Goal: Use online tool/utility: Utilize a website feature to perform a specific function

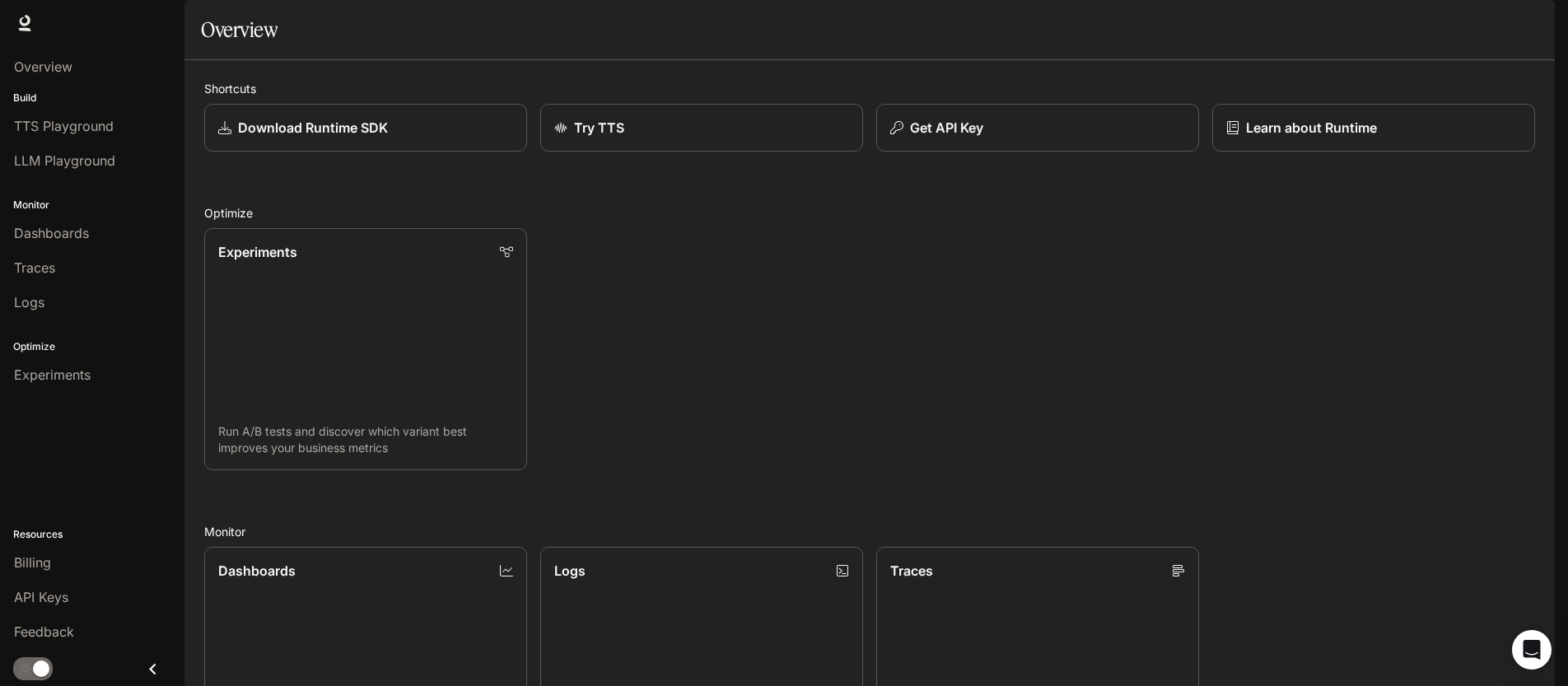
click at [1539, 32] on button "button" at bounding box center [1532, 23] width 33 height 33
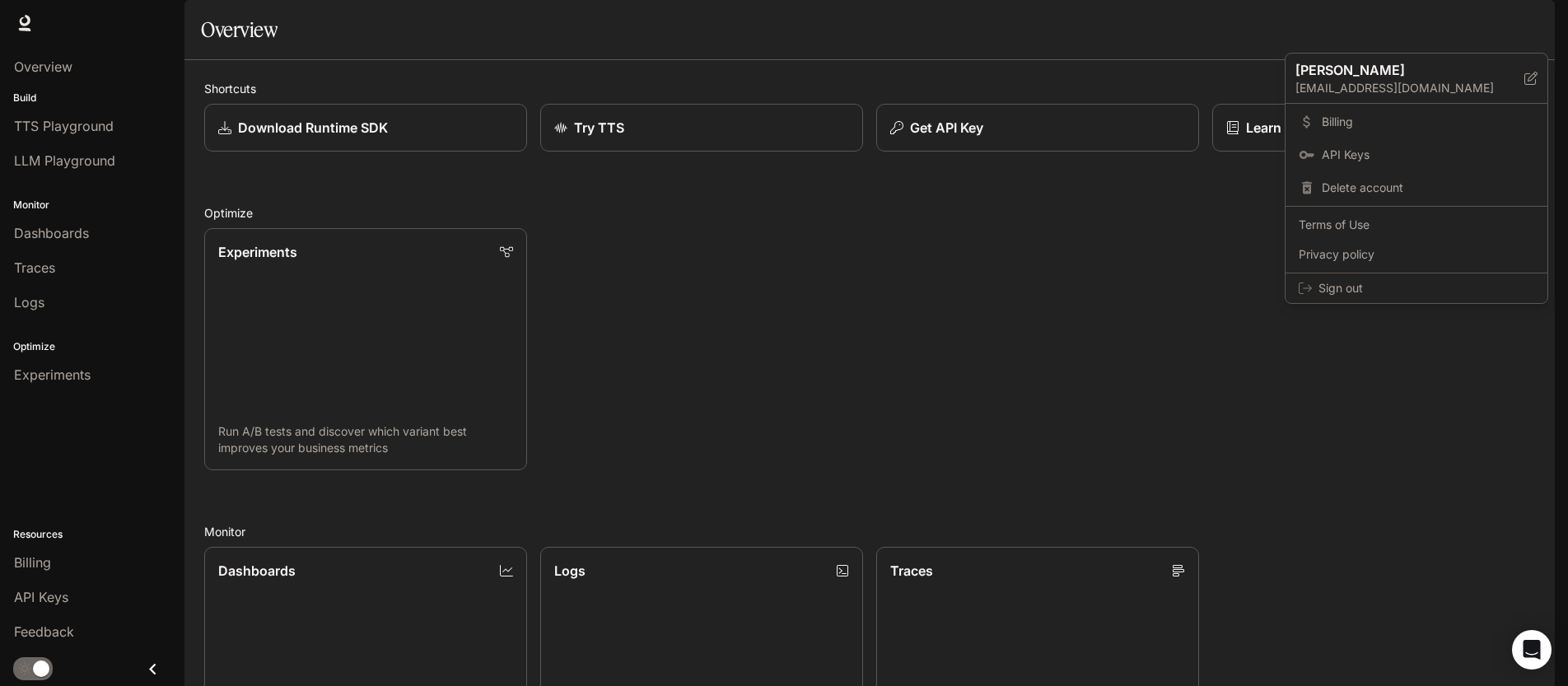
click at [618, 89] on div at bounding box center [784, 343] width 1568 height 686
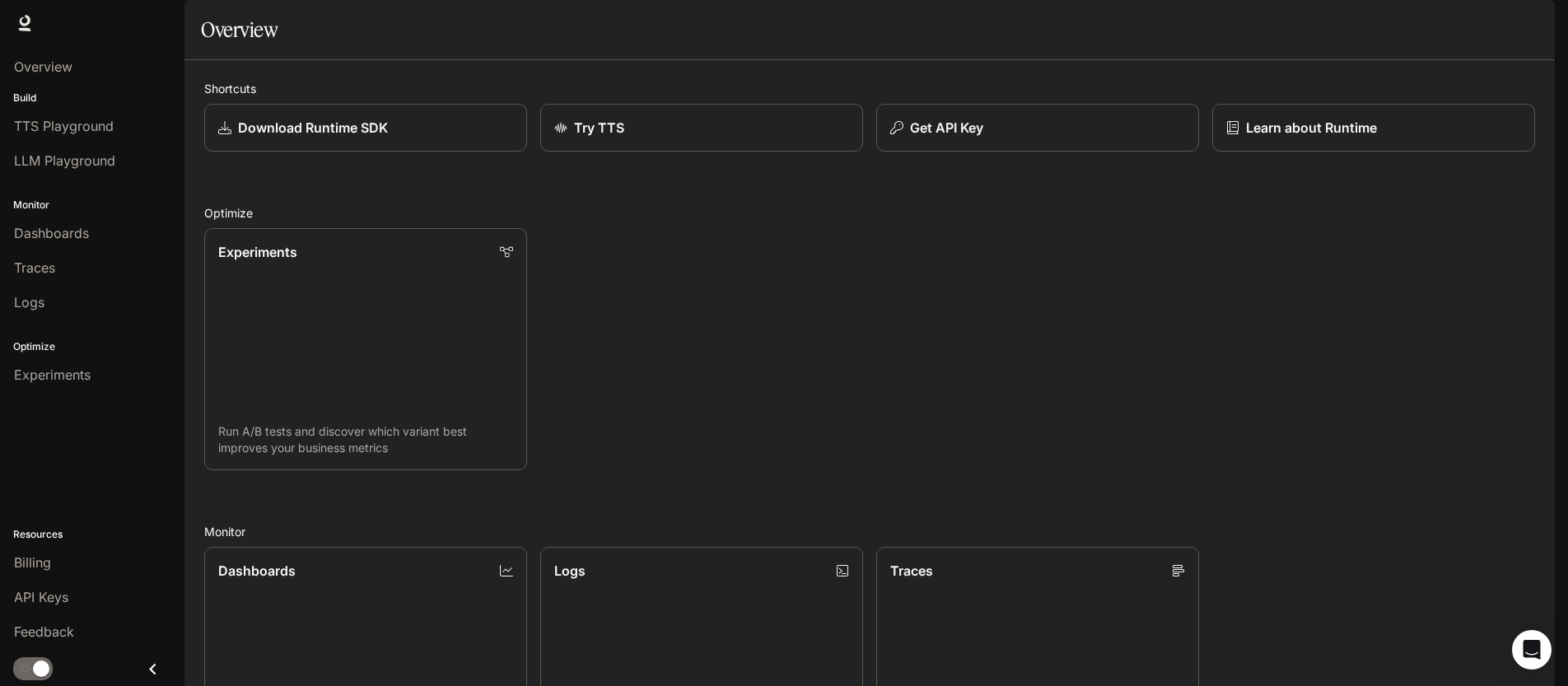
click at [122, 26] on div "TTS TTS Runtime Runtime Documentation Documentation" at bounding box center [784, 23] width 1568 height 46
click at [28, 28] on icon at bounding box center [25, 29] width 12 height 4
click at [1334, 25] on link "TTS TTS" at bounding box center [1318, 23] width 52 height 33
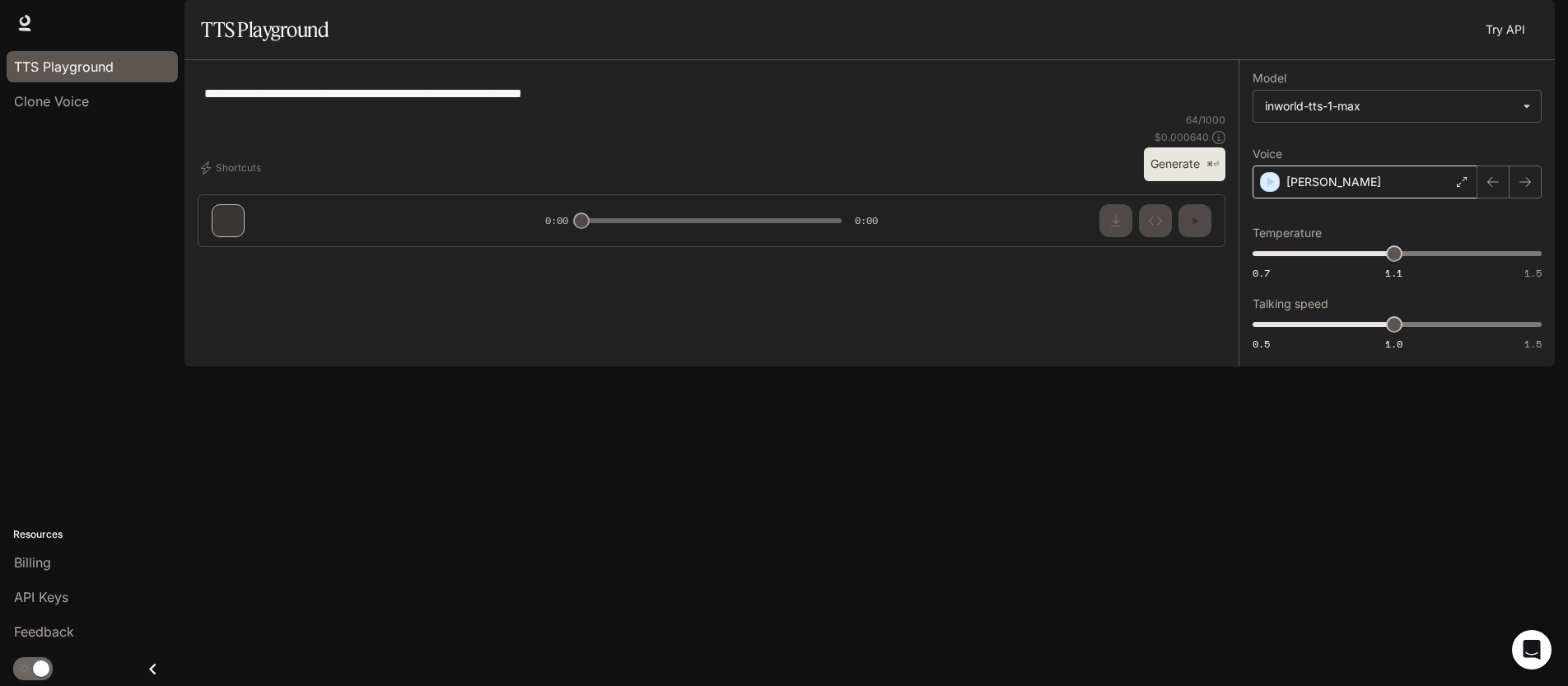
click at [1448, 198] on div "[PERSON_NAME]" at bounding box center [1365, 182] width 225 height 33
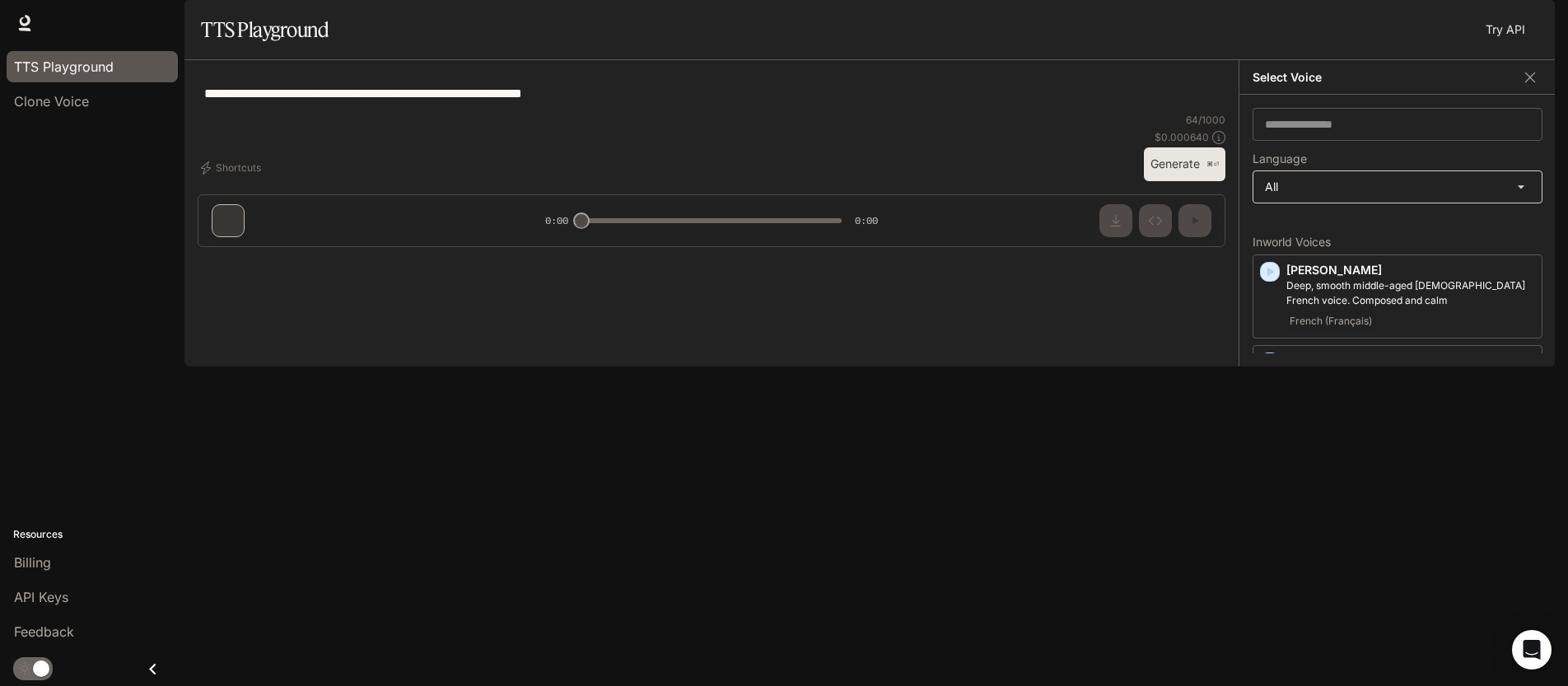
click at [1403, 203] on div "**********" at bounding box center [1398, 187] width 290 height 33
click at [1402, 229] on body "**********" at bounding box center [784, 343] width 1568 height 686
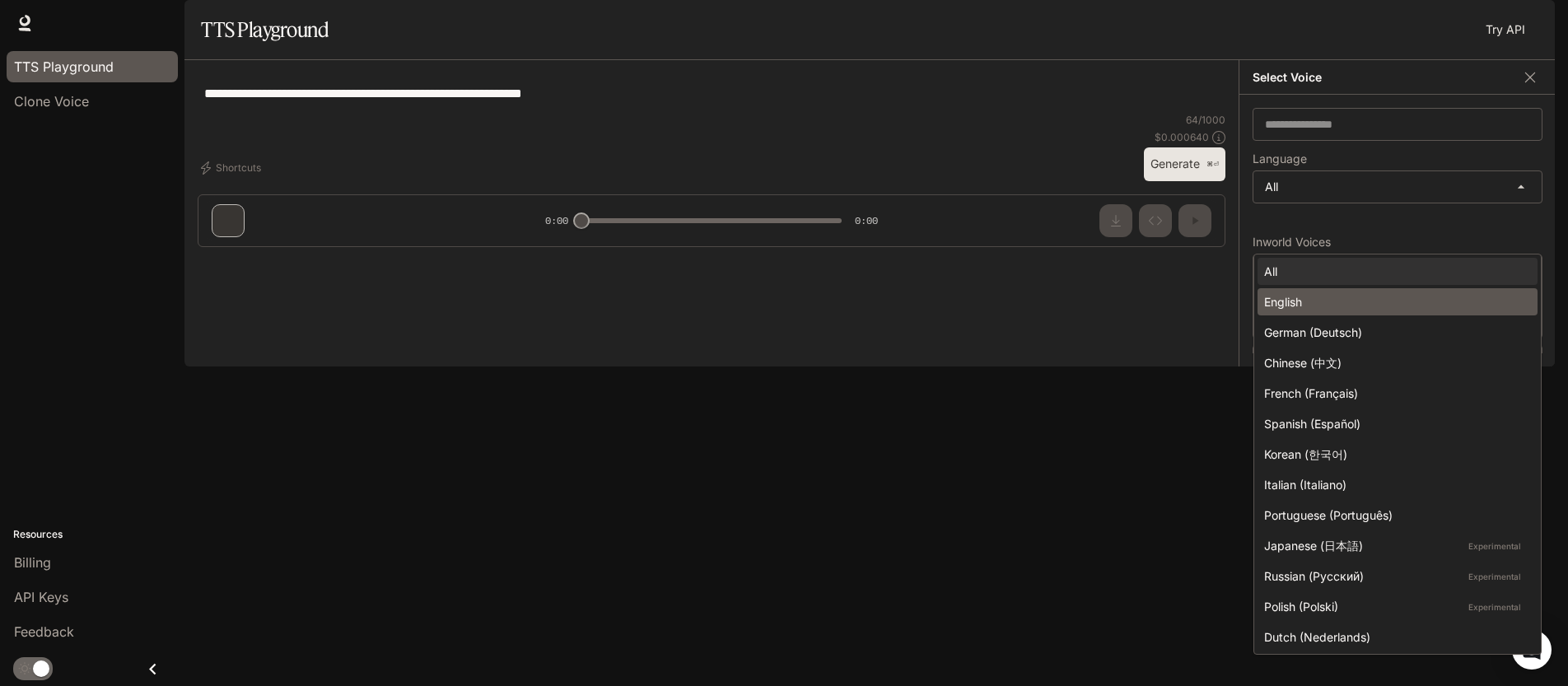
click at [1377, 301] on div "English" at bounding box center [1393, 301] width 260 height 17
type input "*****"
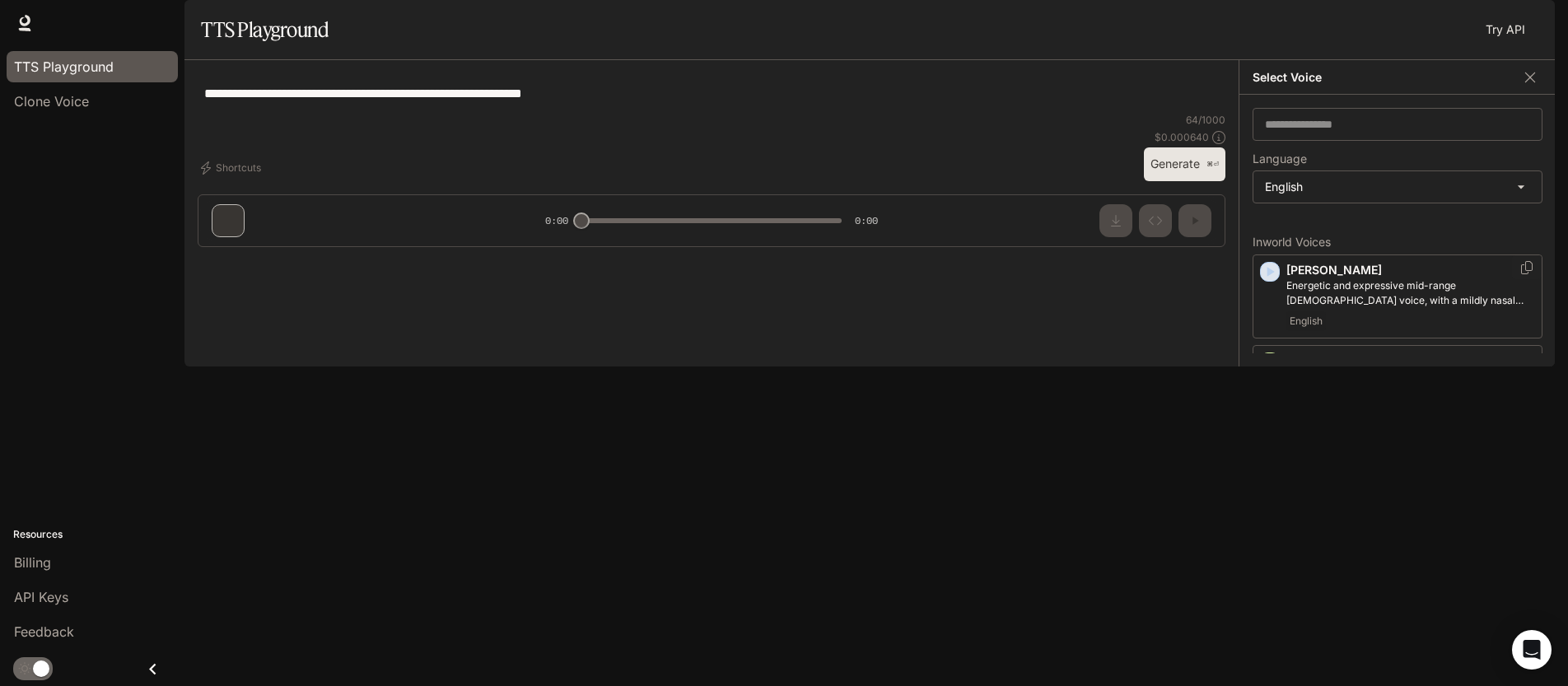
click at [1270, 276] on icon "button" at bounding box center [1271, 272] width 7 height 10
click at [1191, 181] on button "Generate ⌘⏎" at bounding box center [1184, 163] width 82 height 34
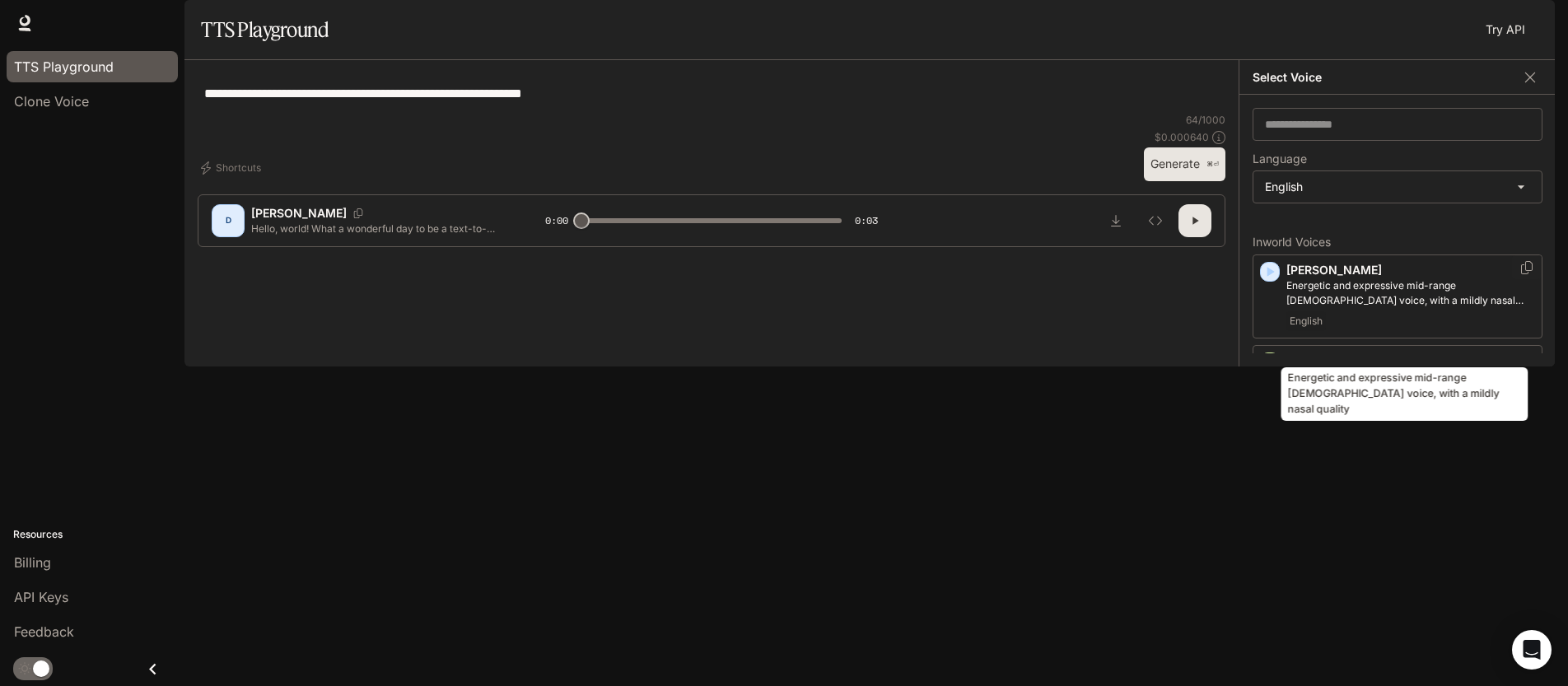
click at [1345, 308] on p "Energetic and expressive mid-range [DEMOGRAPHIC_DATA] voice, with a mildly nasa…" at bounding box center [1411, 293] width 249 height 29
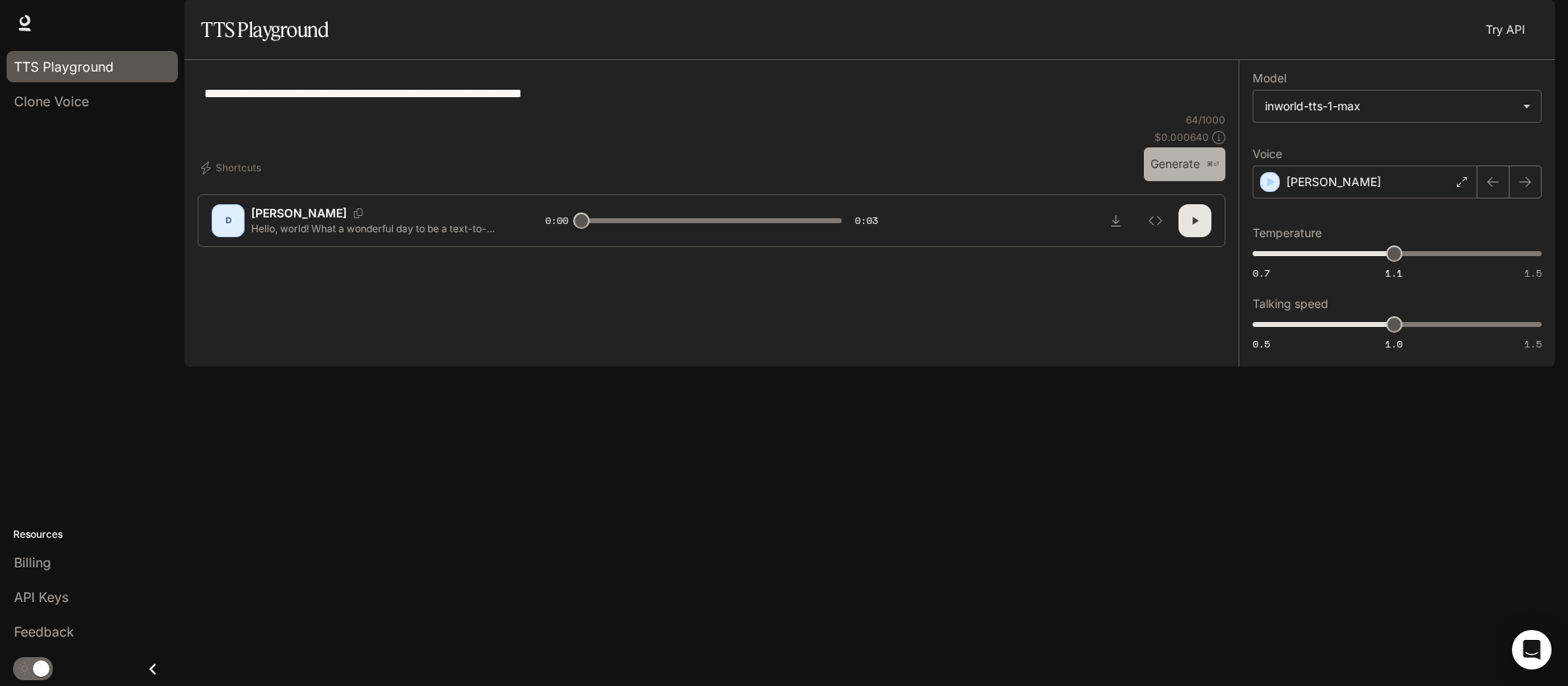
click at [1163, 181] on button "Generate ⌘⏎" at bounding box center [1184, 163] width 82 height 34
click at [1293, 190] on p "[PERSON_NAME]" at bounding box center [1334, 182] width 95 height 17
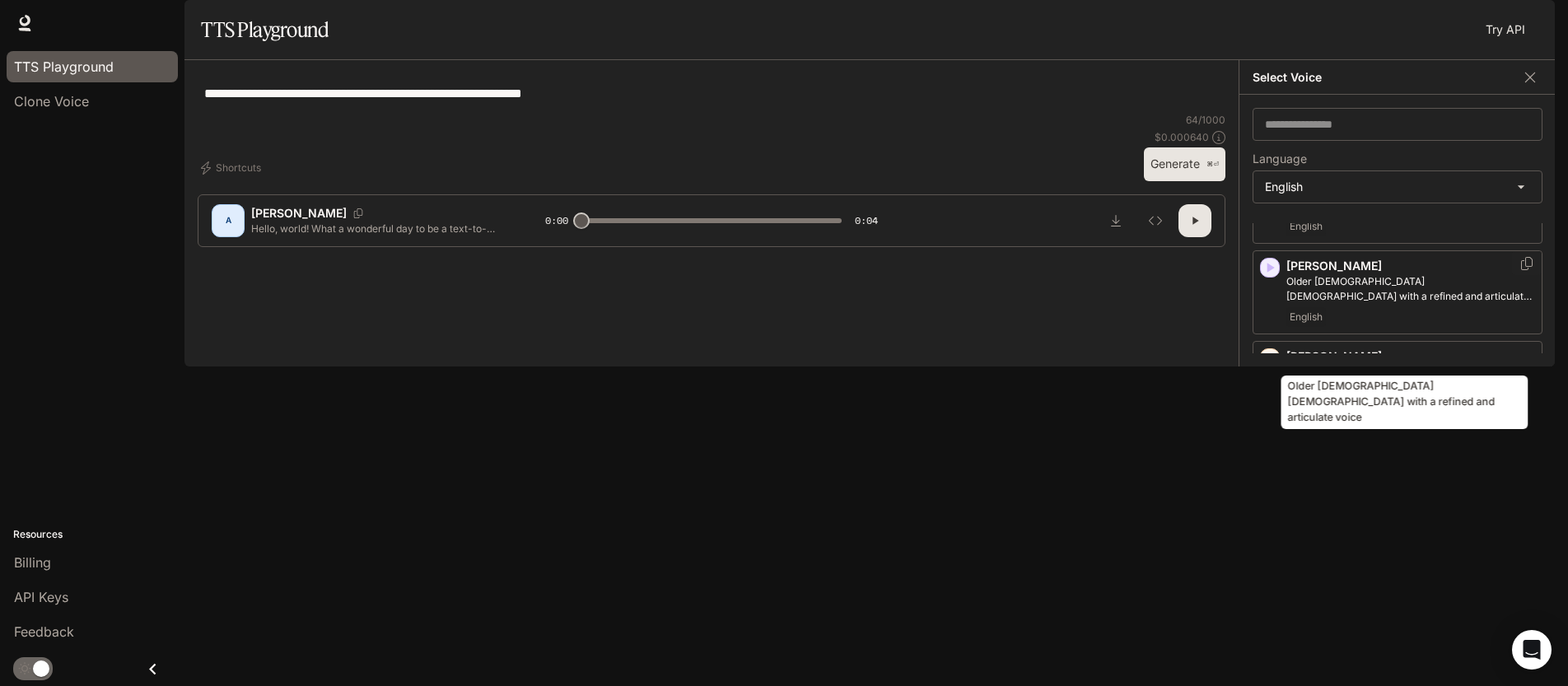
scroll to position [171, 0]
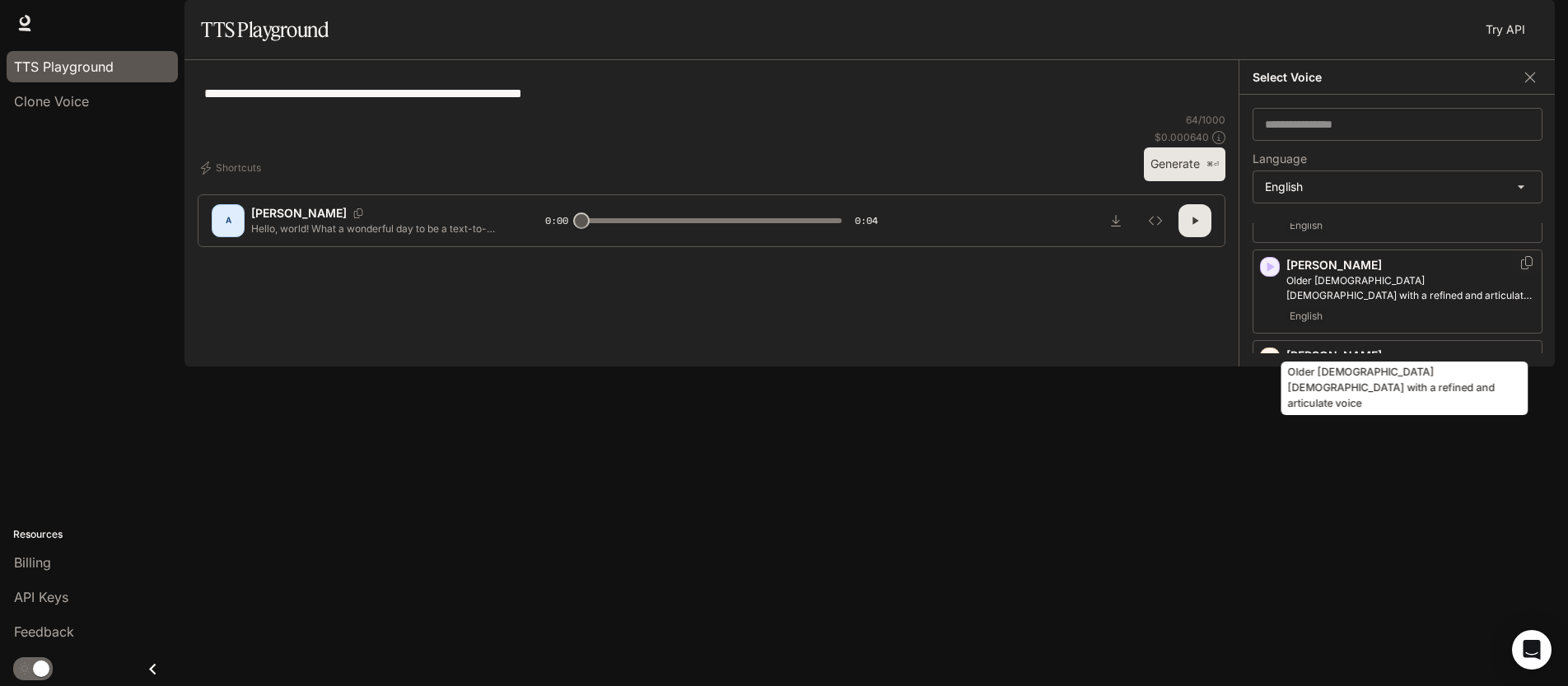
click at [1303, 303] on p "Older [DEMOGRAPHIC_DATA] [DEMOGRAPHIC_DATA] with a refined and articulate voice" at bounding box center [1411, 288] width 249 height 29
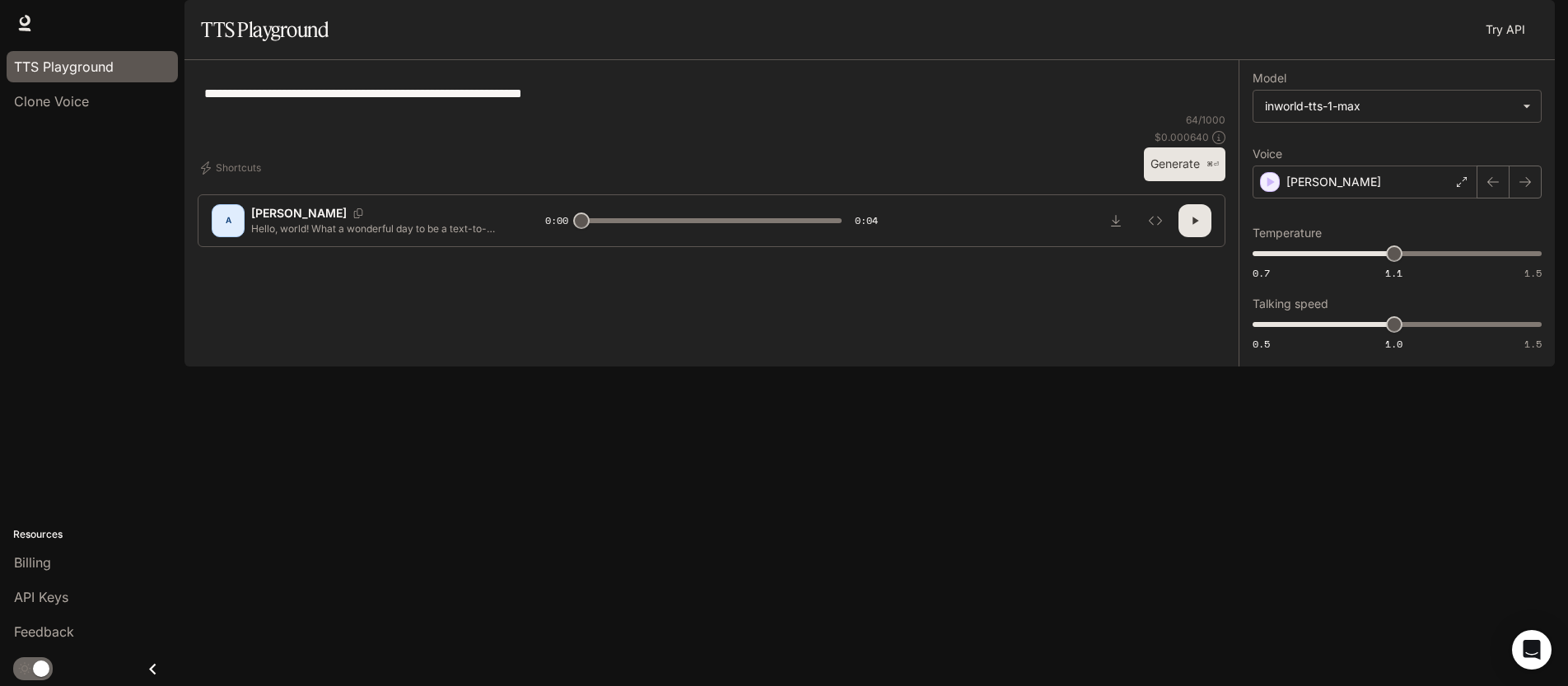
click at [1164, 181] on button "Generate ⌘⏎" at bounding box center [1184, 163] width 82 height 34
click at [1311, 190] on p "[PERSON_NAME]" at bounding box center [1334, 182] width 95 height 17
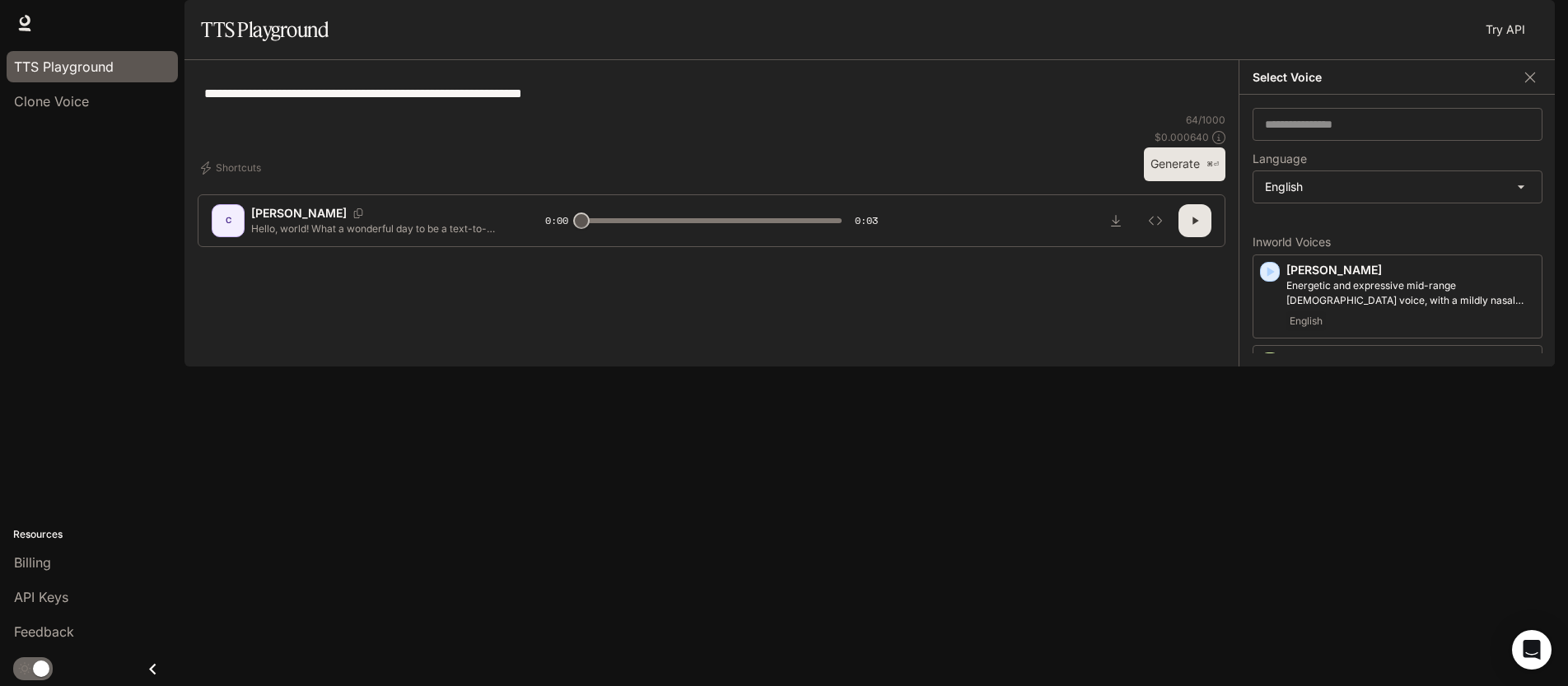
click at [1114, 113] on div "**********" at bounding box center [711, 93] width 1028 height 39
click at [1110, 227] on icon "Download audio" at bounding box center [1116, 220] width 13 height 13
drag, startPoint x: 1320, startPoint y: 518, endPoint x: 1281, endPoint y: 500, distance: 43.0
click at [1281, 500] on div "[PERSON_NAME] [DEMOGRAPHIC_DATA] [DEMOGRAPHIC_DATA] with a refined and articula…" at bounding box center [1398, 462] width 290 height 84
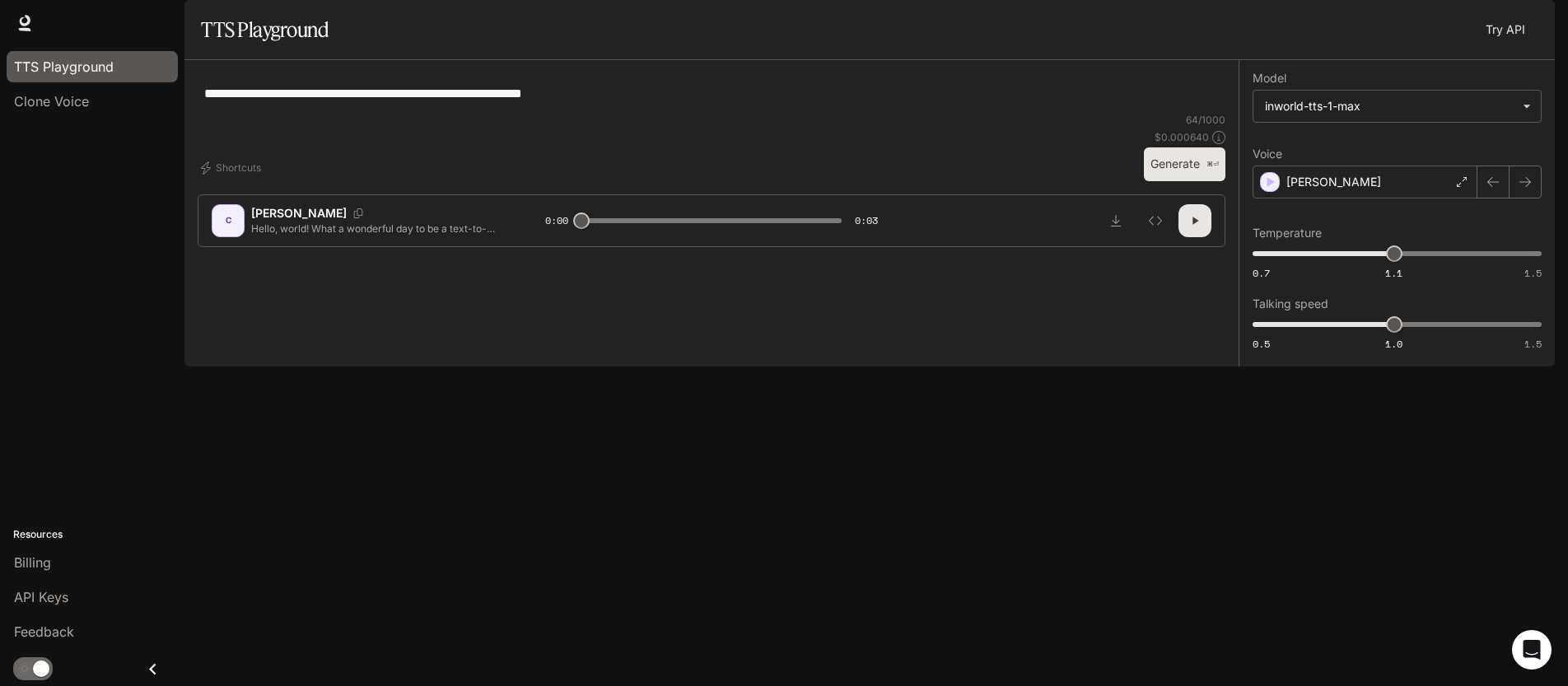
copy p "Older [DEMOGRAPHIC_DATA] [DEMOGRAPHIC_DATA] with a refined and articulate voice"
click at [1387, 198] on div "[PERSON_NAME]" at bounding box center [1365, 182] width 225 height 33
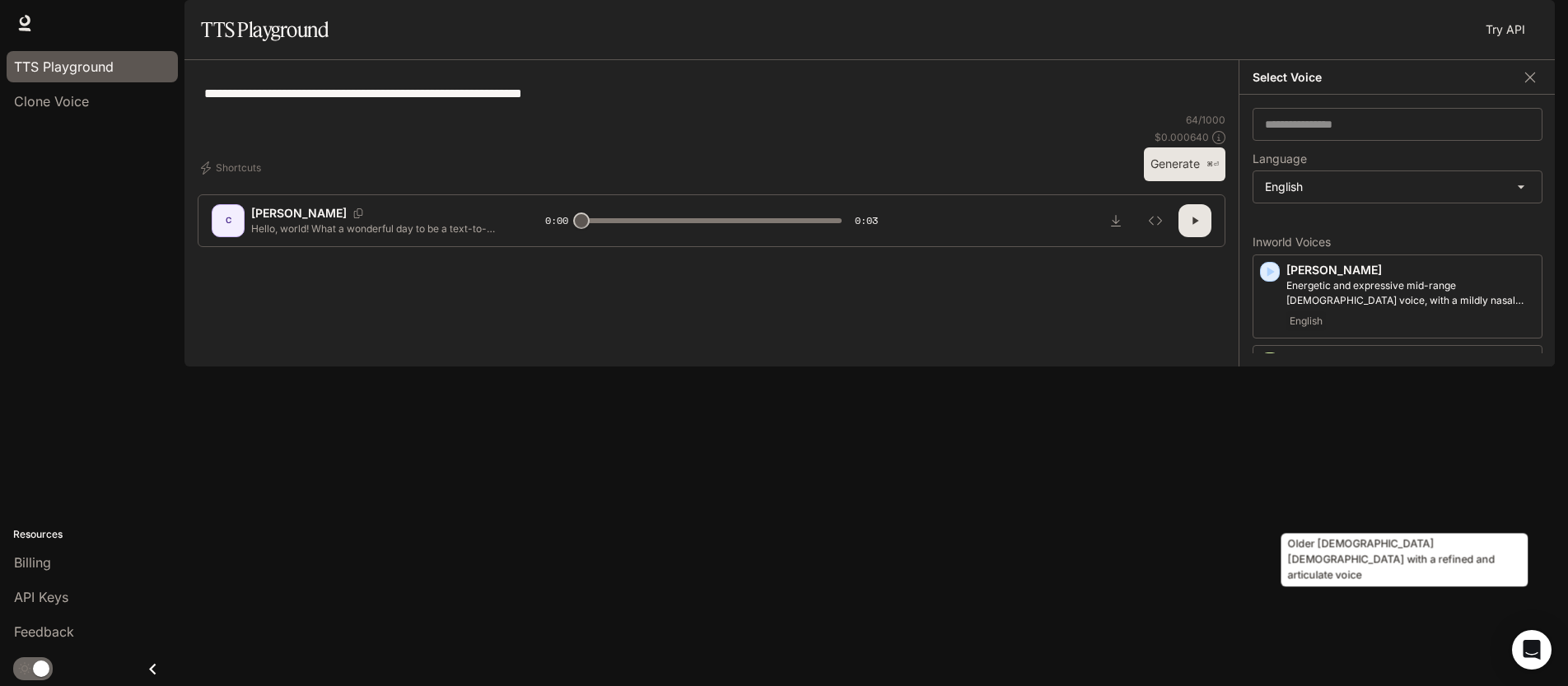
drag, startPoint x: 1314, startPoint y: 515, endPoint x: 1287, endPoint y: 500, distance: 30.9
click at [1287, 474] on p "Older [DEMOGRAPHIC_DATA] [DEMOGRAPHIC_DATA] with a refined and articulate voice" at bounding box center [1411, 459] width 249 height 29
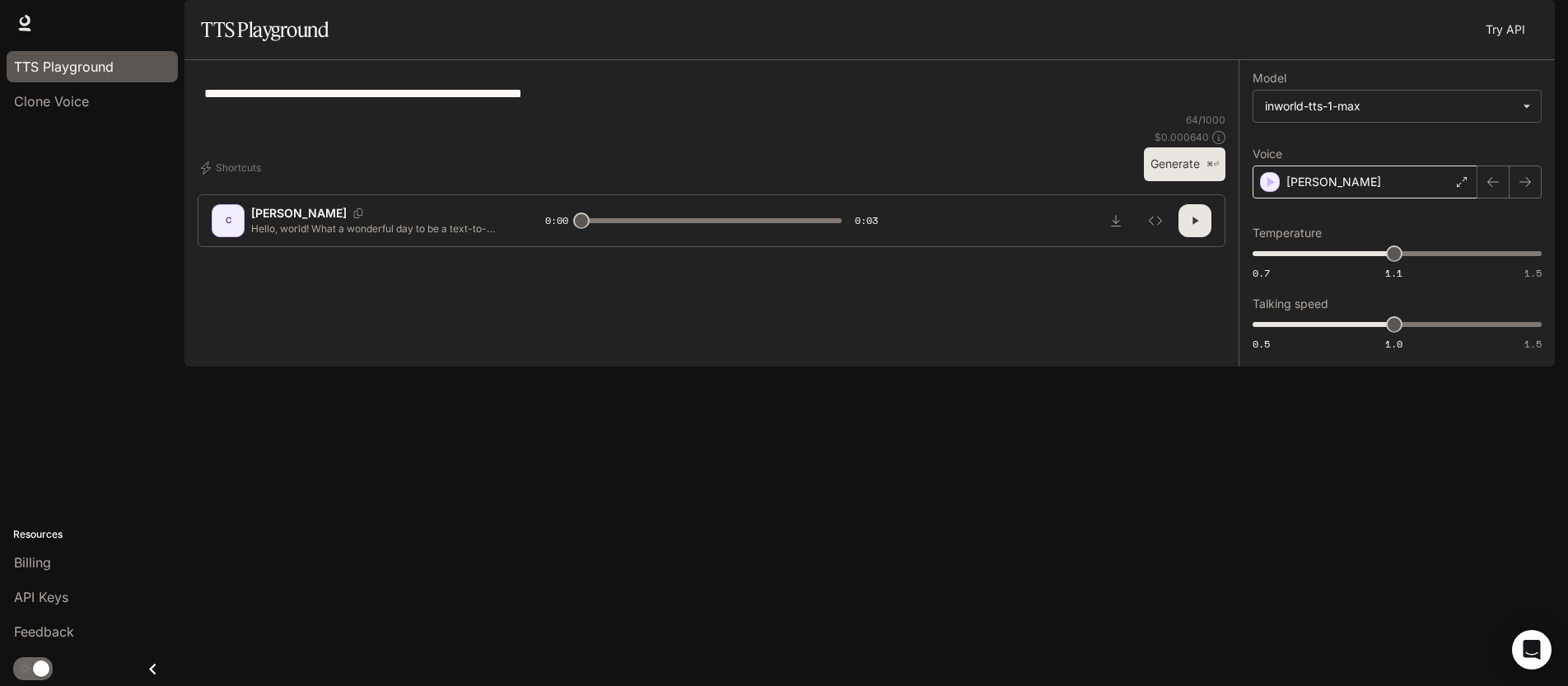
click at [1390, 198] on div "[PERSON_NAME]" at bounding box center [1365, 182] width 225 height 33
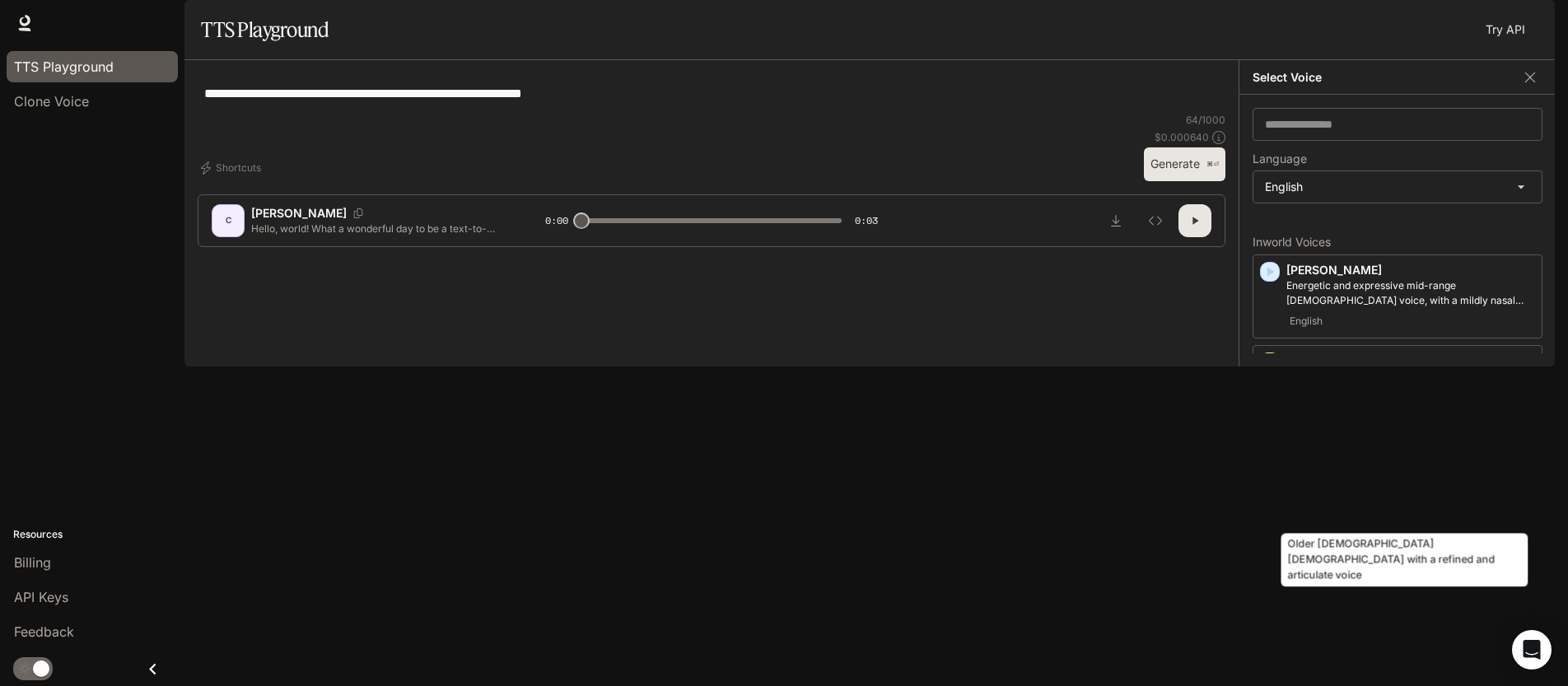
drag, startPoint x: 1316, startPoint y: 512, endPoint x: 1292, endPoint y: 501, distance: 26.4
click at [1292, 474] on p "Older [DEMOGRAPHIC_DATA] [DEMOGRAPHIC_DATA] with a refined and articulate voice" at bounding box center [1411, 459] width 249 height 29
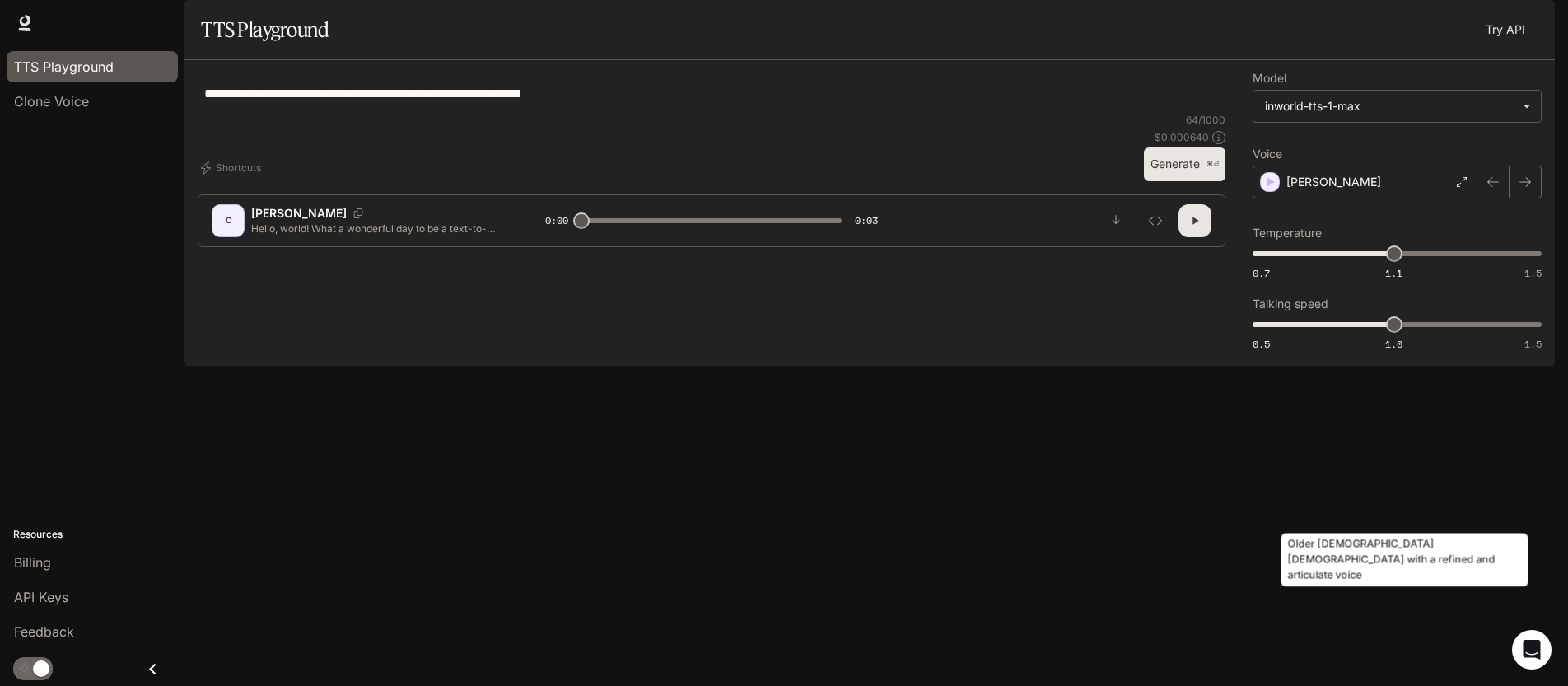
copy p "lder [DEMOGRAPHIC_DATA] [DEMOGRAPHIC_DATA] with a refined and articulate voice"
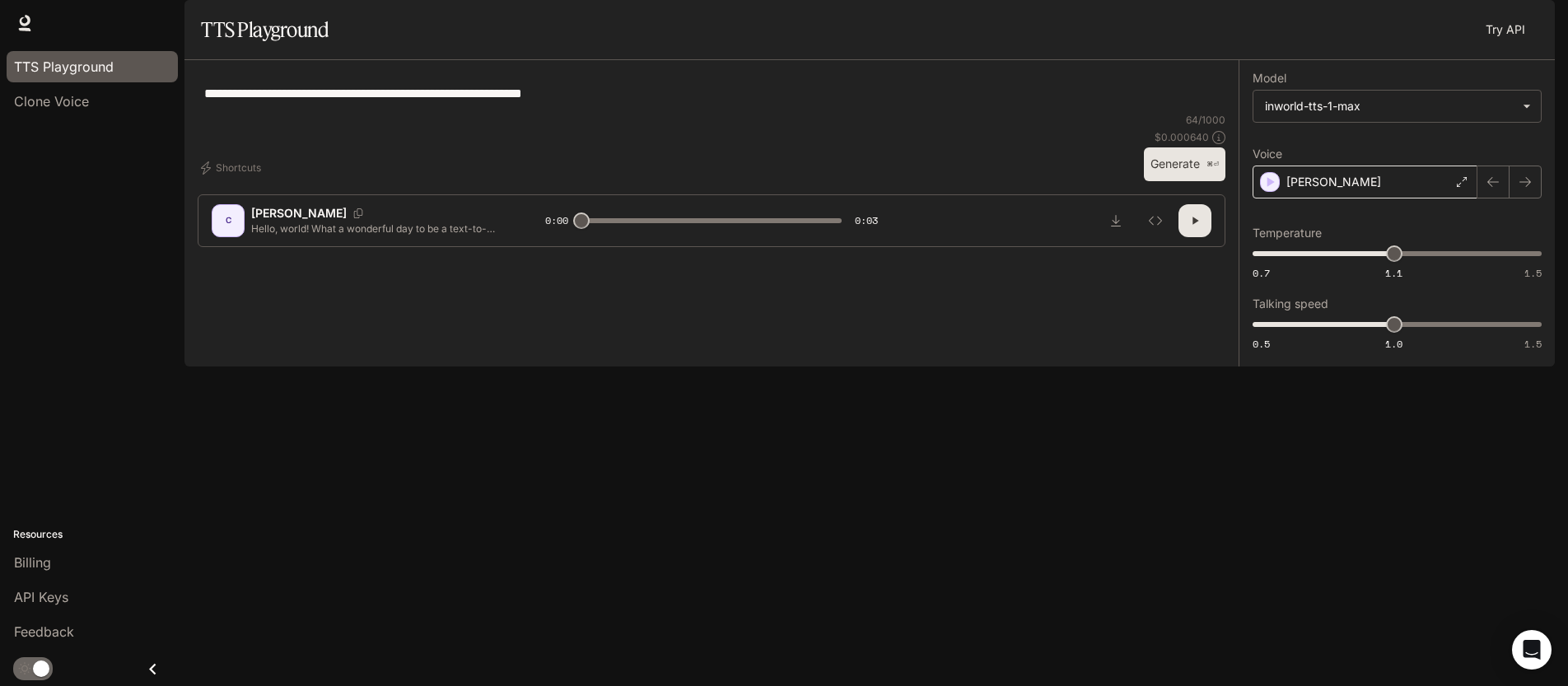
click at [1382, 198] on div "[PERSON_NAME]" at bounding box center [1365, 182] width 225 height 33
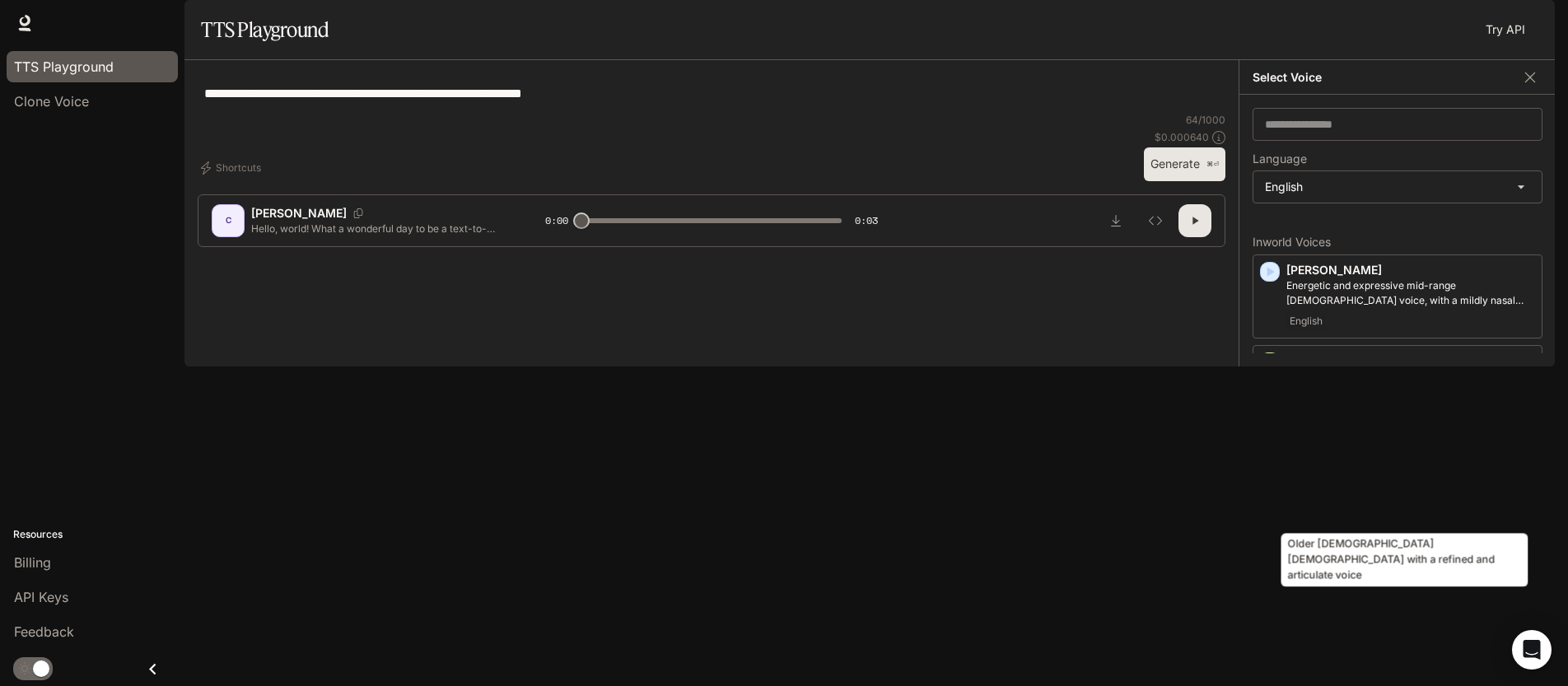
drag, startPoint x: 1314, startPoint y: 512, endPoint x: 1287, endPoint y: 503, distance: 28.5
click at [1287, 474] on p "Older [DEMOGRAPHIC_DATA] [DEMOGRAPHIC_DATA] with a refined and articulate voice" at bounding box center [1411, 459] width 249 height 29
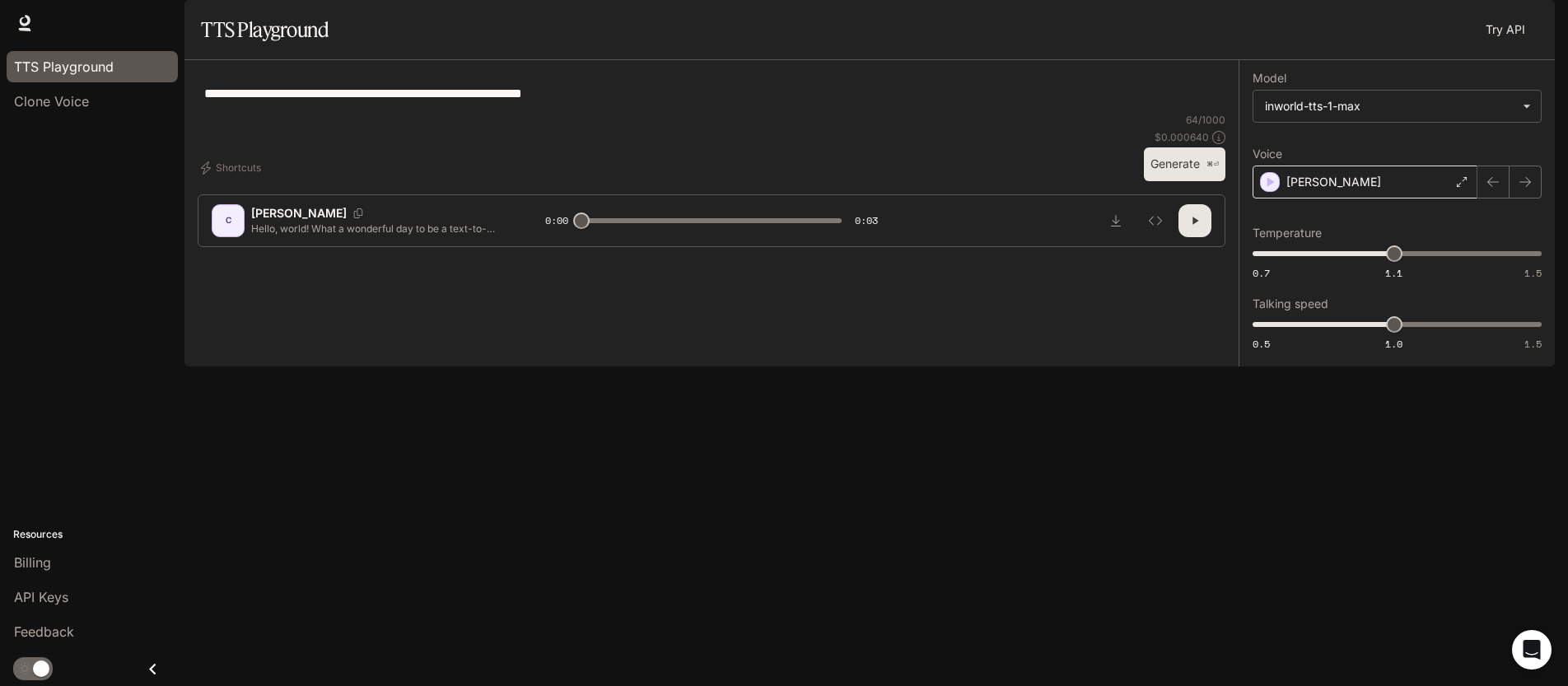
click at [1433, 198] on div "[PERSON_NAME]" at bounding box center [1365, 182] width 225 height 33
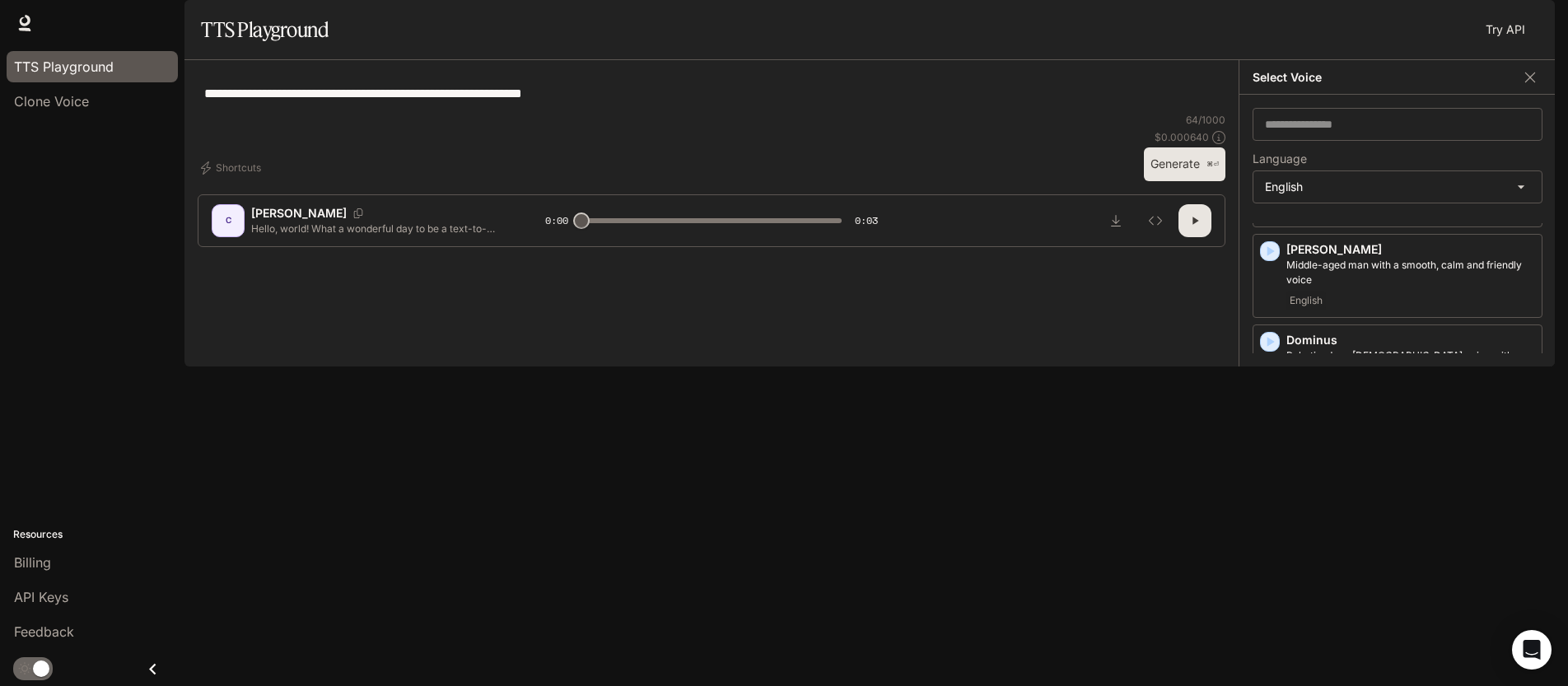
scroll to position [355, 0]
click at [1379, 436] on p "[PERSON_NAME]" at bounding box center [1411, 428] width 249 height 17
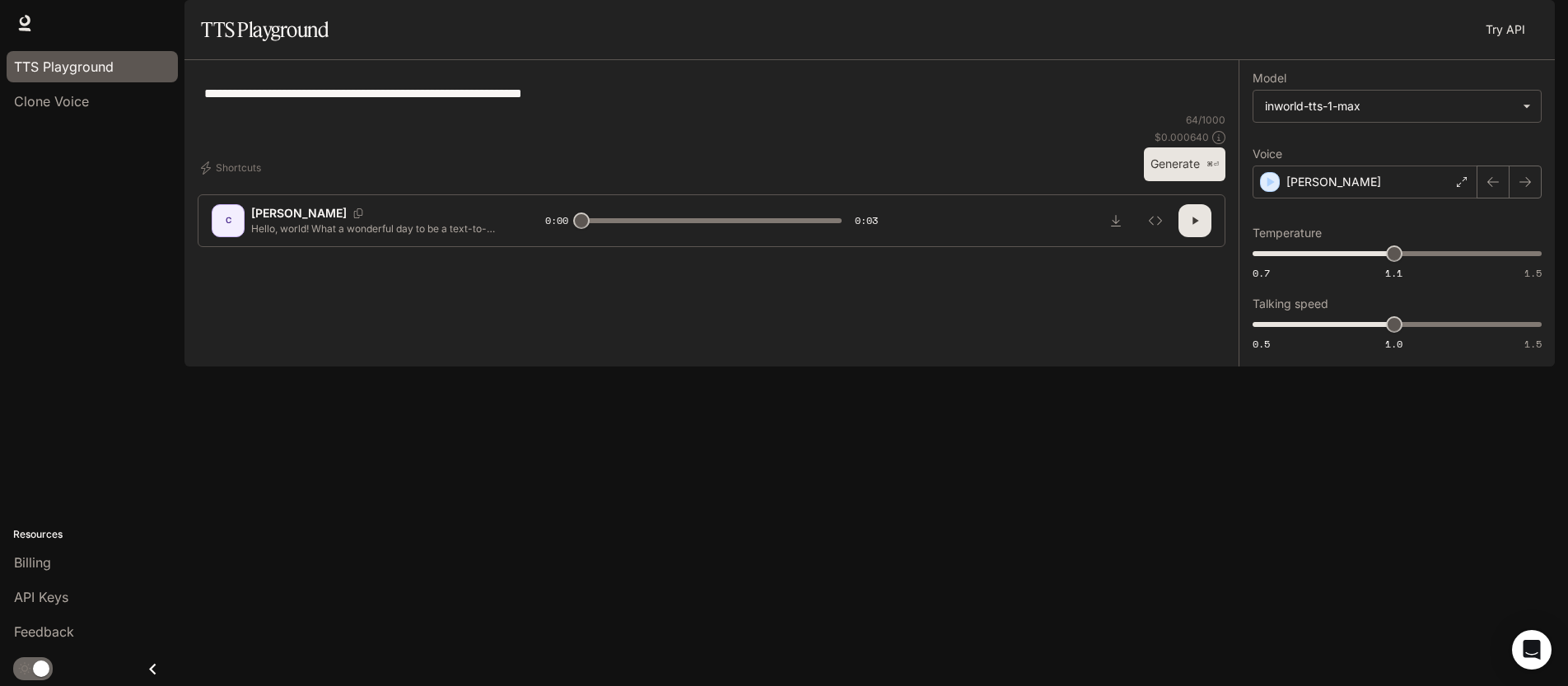
click at [1193, 181] on button "Generate ⌘⏎" at bounding box center [1184, 163] width 82 height 34
click at [1327, 198] on div "[PERSON_NAME]" at bounding box center [1365, 182] width 225 height 33
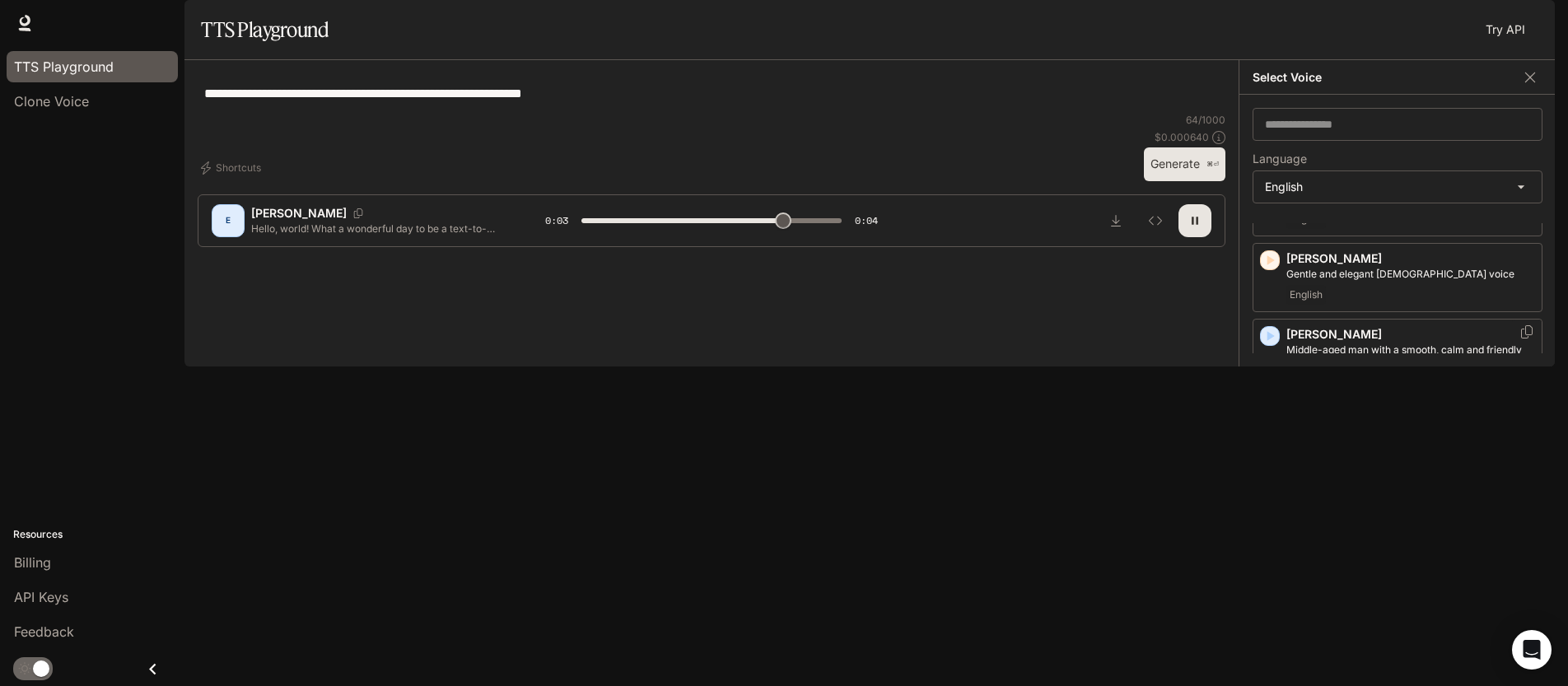
scroll to position [410, 0]
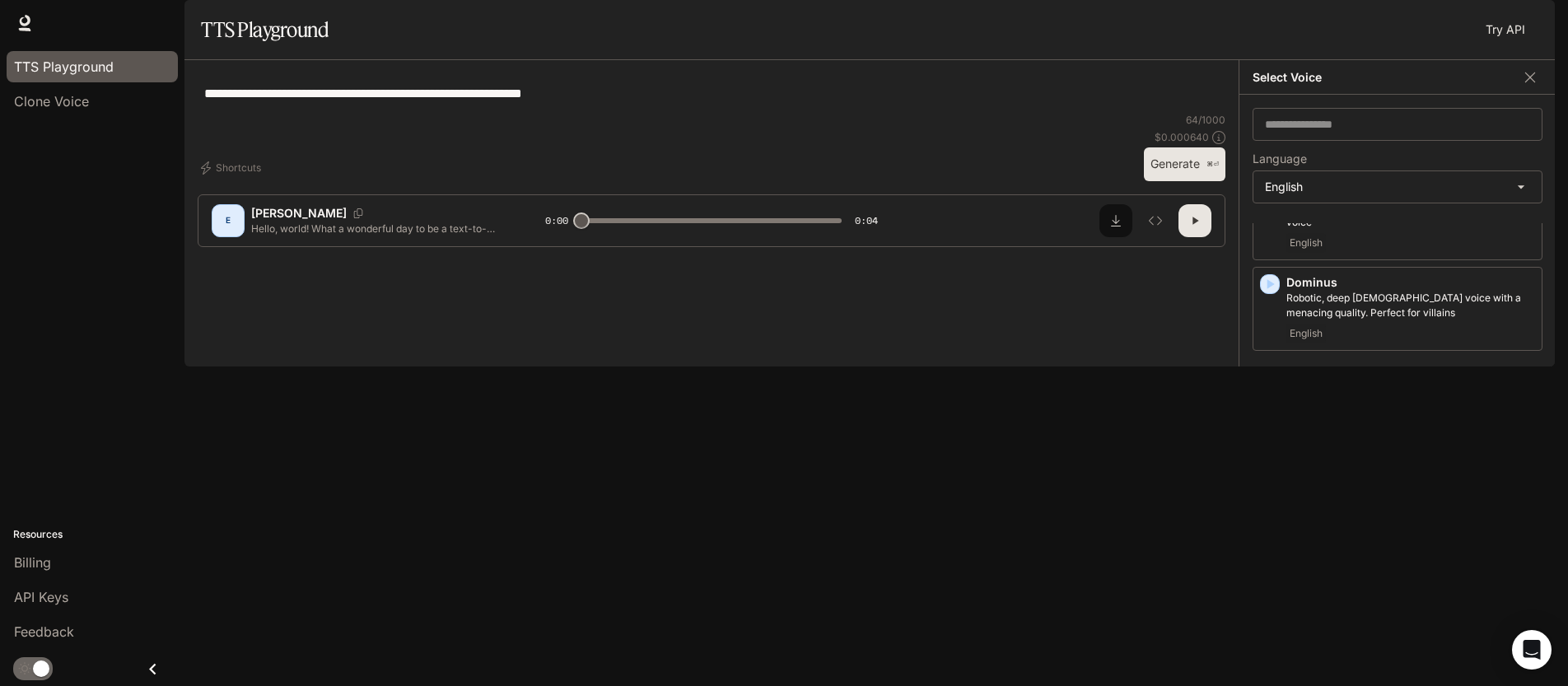
click at [1116, 227] on icon "Download audio" at bounding box center [1116, 220] width 13 height 13
click at [1278, 283] on icon "button" at bounding box center [1270, 276] width 17 height 17
click at [1270, 370] on icon "button" at bounding box center [1271, 365] width 7 height 10
click at [1308, 410] on div "Mark Energetic, expressive man with a rapid-fire delivery English" at bounding box center [1411, 381] width 249 height 54
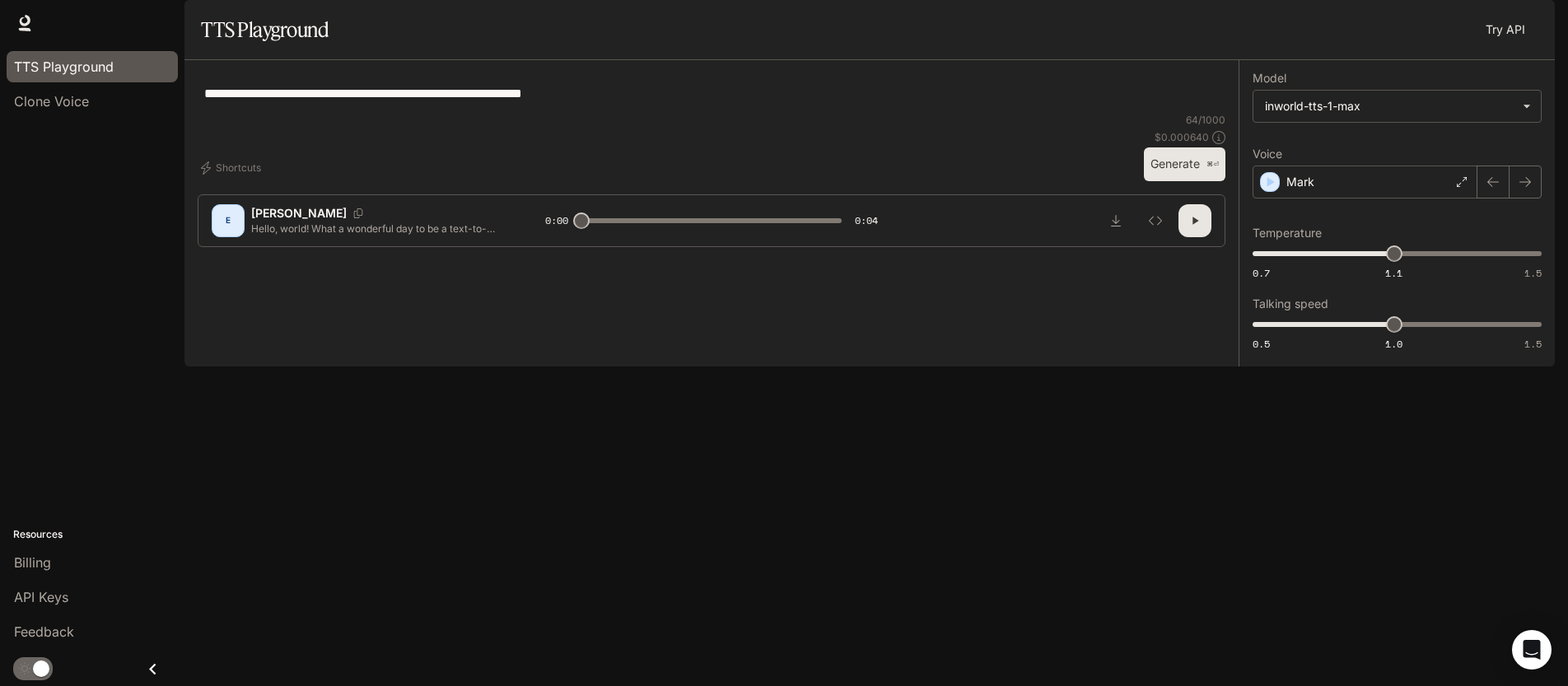
click at [1137, 113] on div "**********" at bounding box center [711, 93] width 1028 height 39
click at [1162, 181] on button "Generate ⌘⏎" at bounding box center [1184, 163] width 82 height 34
click at [1344, 198] on div "Mark" at bounding box center [1365, 182] width 225 height 33
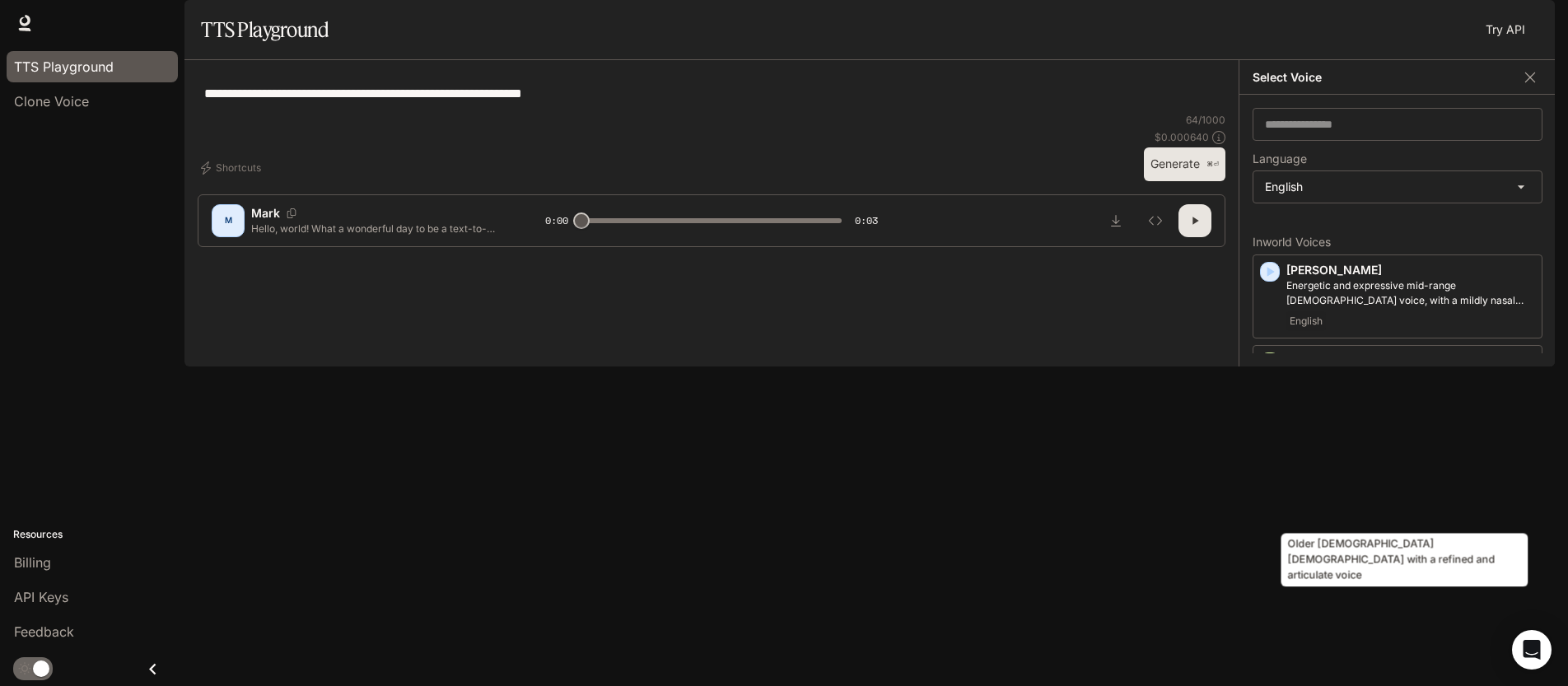
click at [1345, 474] on p "Older [DEMOGRAPHIC_DATA] [DEMOGRAPHIC_DATA] with a refined and articulate voice" at bounding box center [1411, 459] width 249 height 29
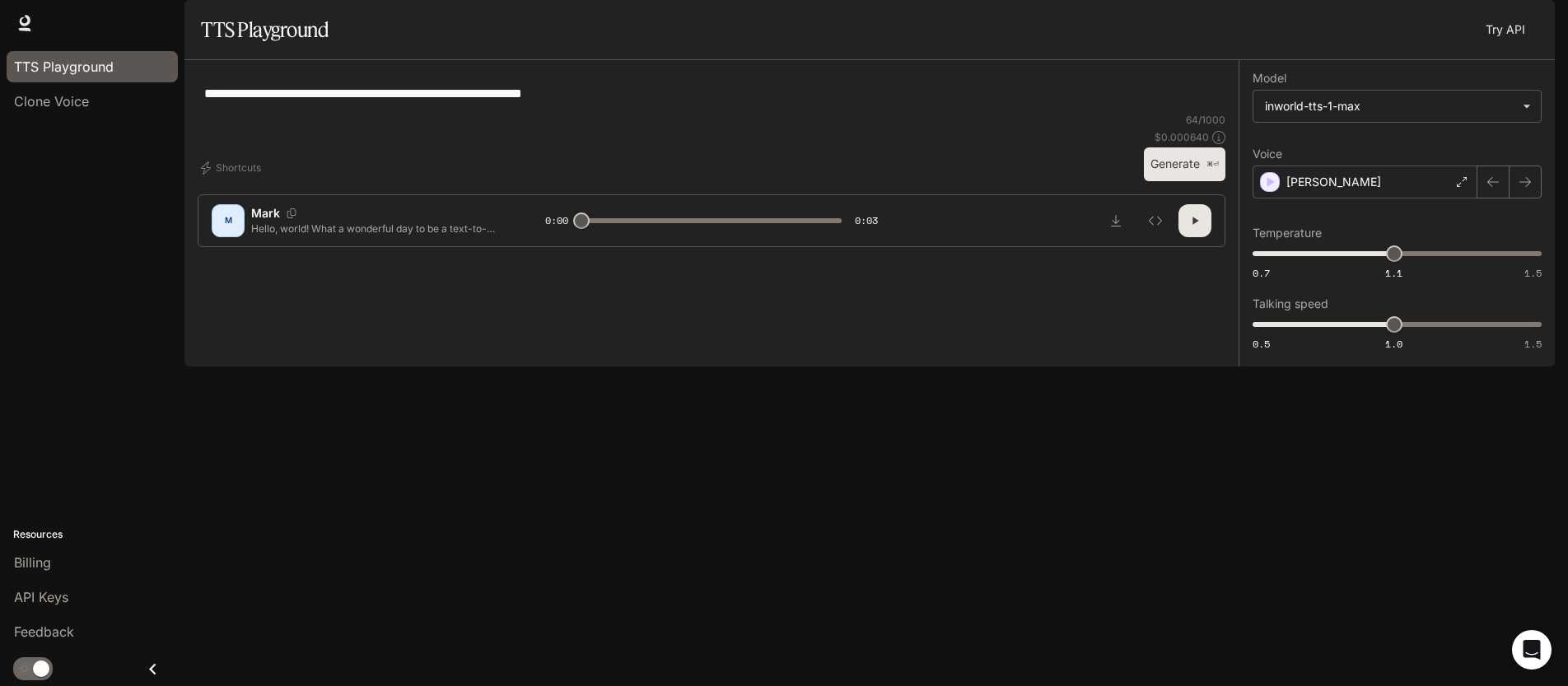
click at [1451, 366] on div "**********" at bounding box center [1397, 213] width 316 height 307
click at [1377, 243] on div "**********" at bounding box center [1397, 213] width 289 height 280
click at [1374, 198] on div "[PERSON_NAME]" at bounding box center [1365, 182] width 225 height 33
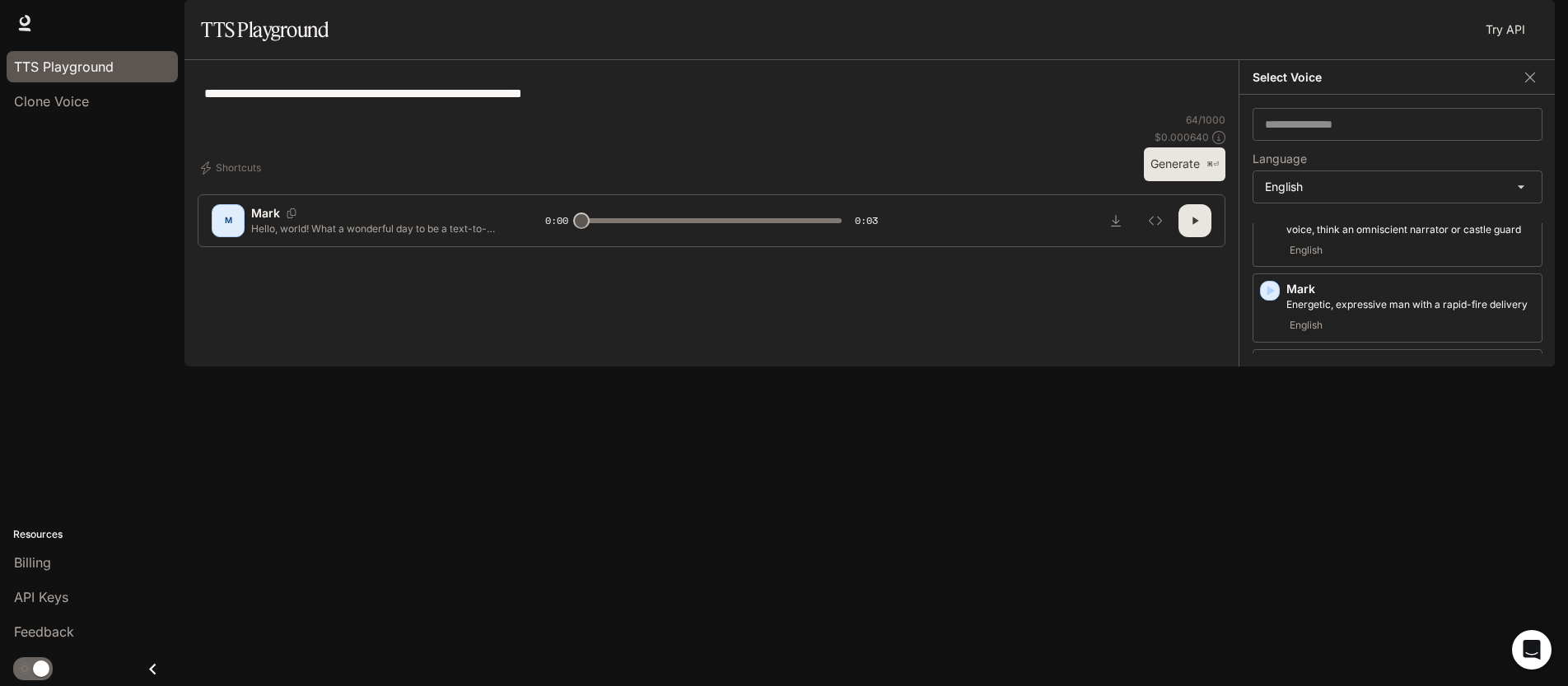
scroll to position [777, 0]
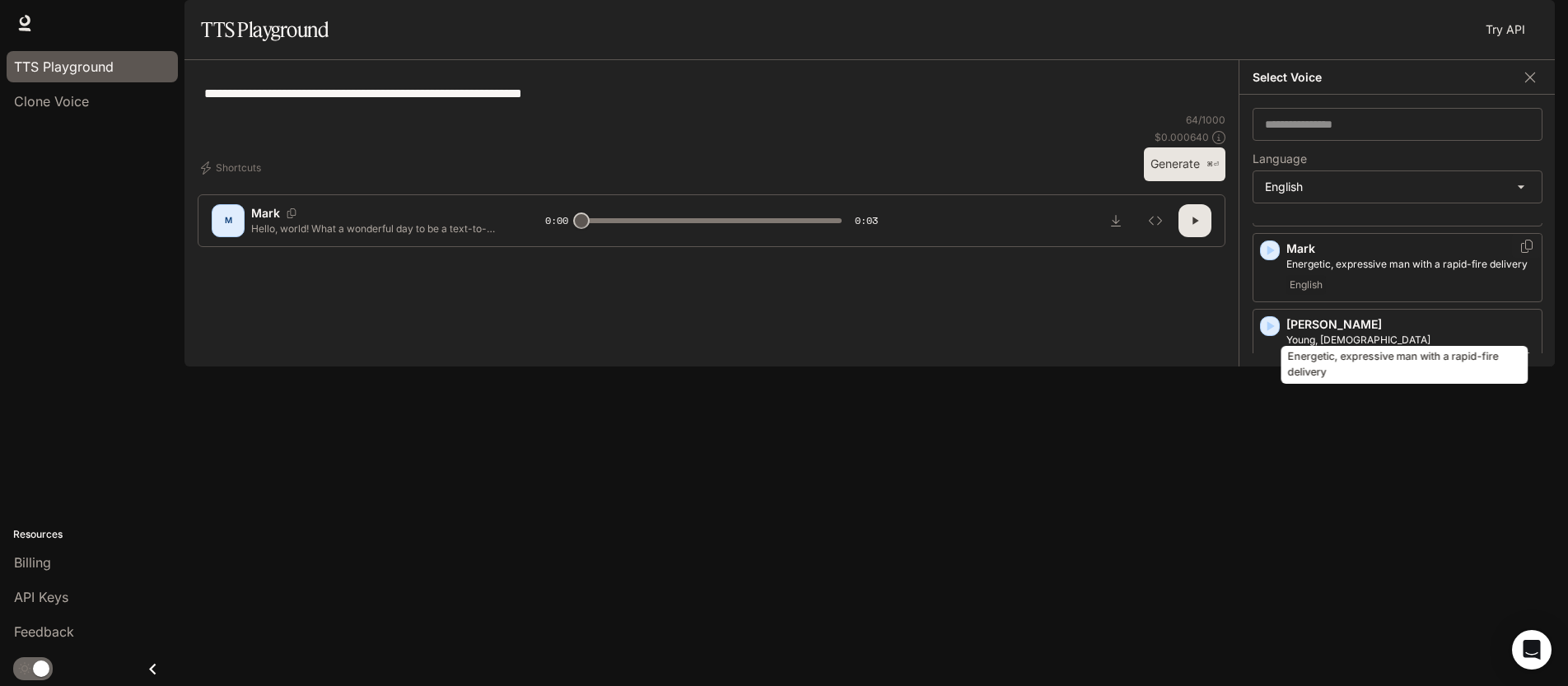
click at [1381, 272] on p "Energetic, expressive man with a rapid-fire delivery" at bounding box center [1411, 264] width 249 height 15
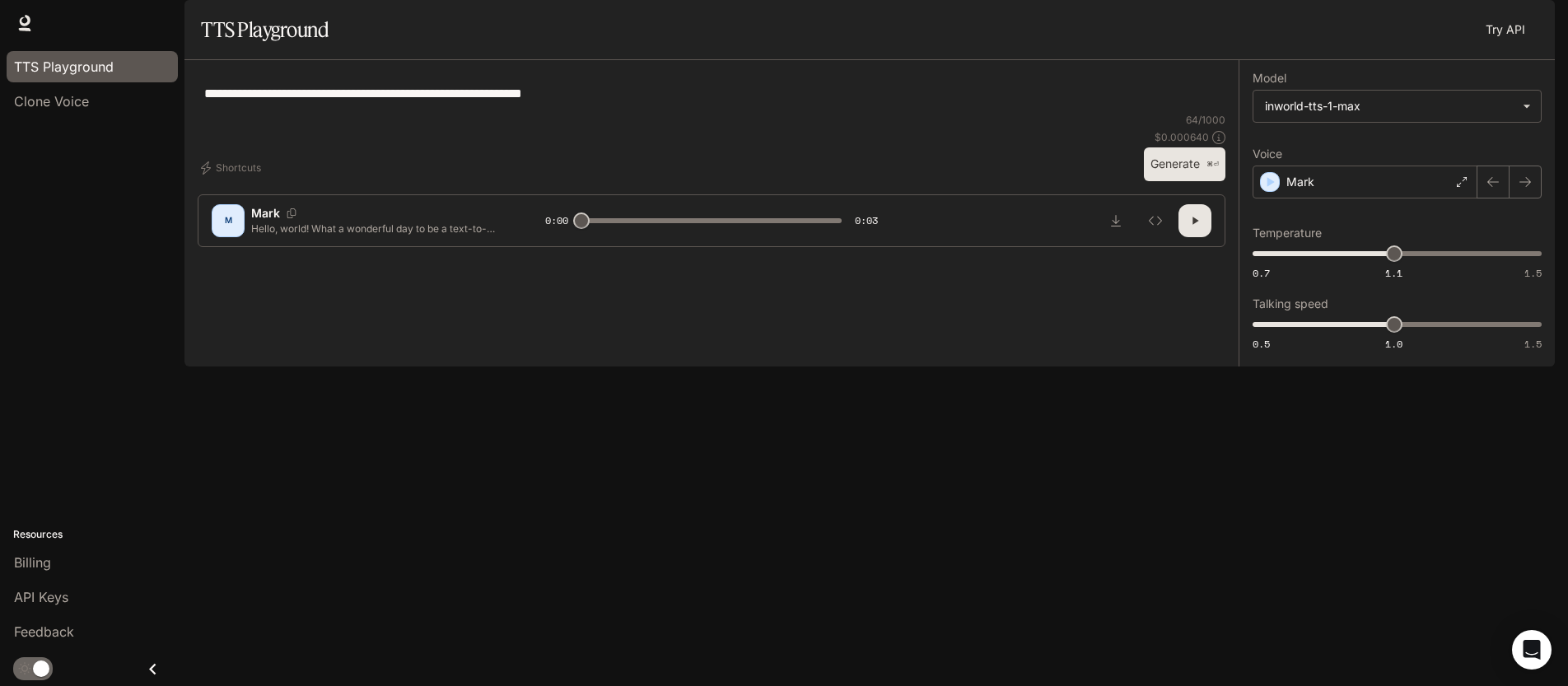
click at [1180, 181] on button "Generate ⌘⏎" at bounding box center [1184, 163] width 82 height 34
click at [1120, 227] on icon "Download audio" at bounding box center [1116, 220] width 13 height 13
click at [1326, 198] on div "Mark" at bounding box center [1365, 182] width 225 height 33
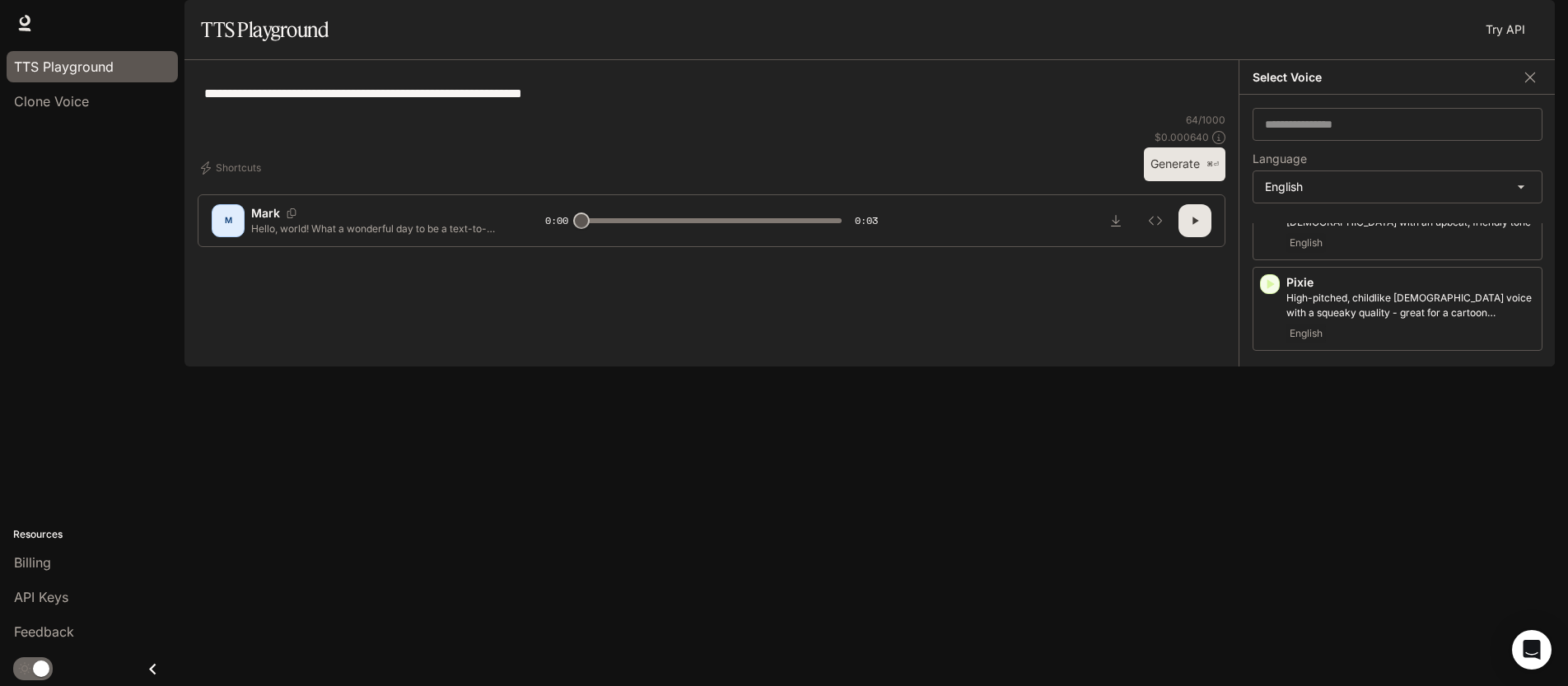
scroll to position [912, 0]
click at [1273, 377] on icon "button" at bounding box center [1271, 372] width 7 height 10
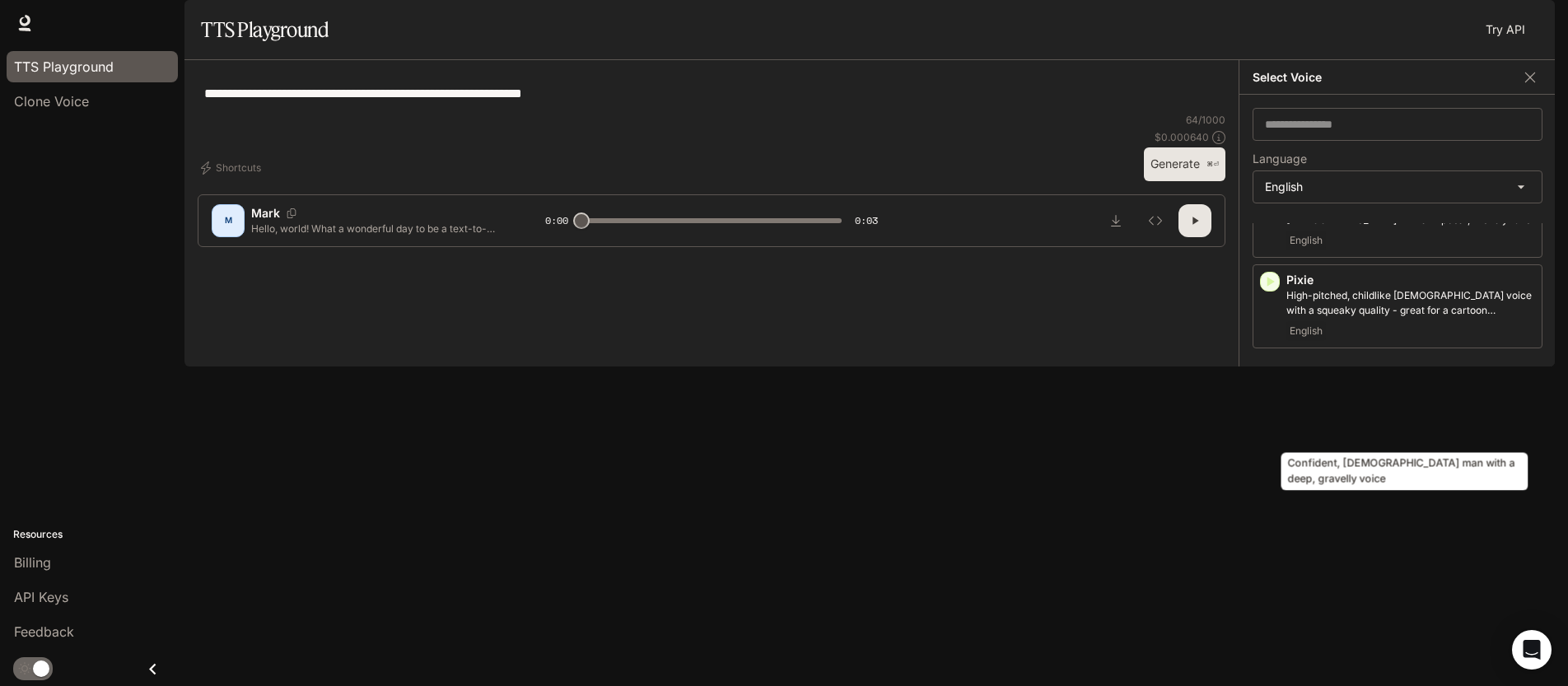
click at [1312, 409] on p "Confident, [DEMOGRAPHIC_DATA] man with a deep, gravelly voice" at bounding box center [1411, 393] width 249 height 29
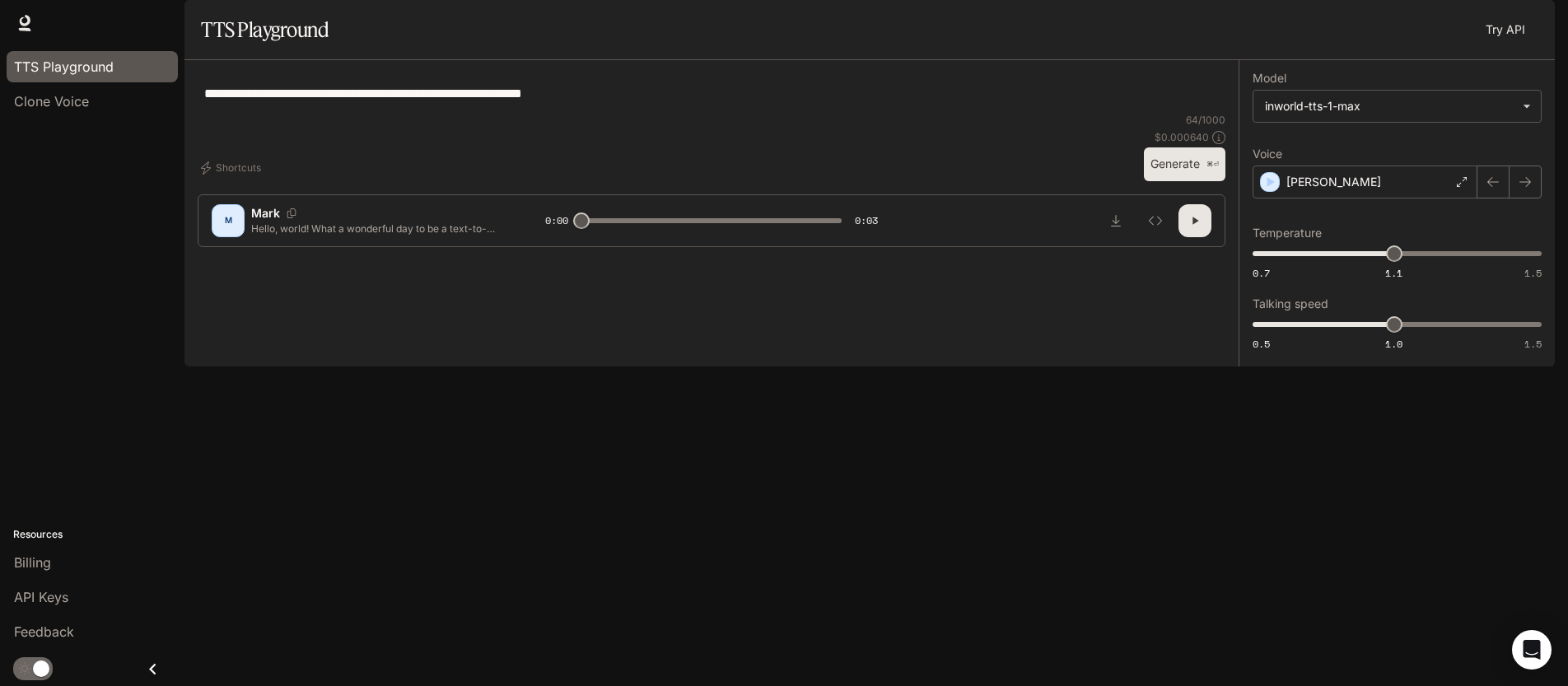
click at [1179, 181] on button "Generate ⌘⏎" at bounding box center [1184, 163] width 82 height 34
click at [1403, 198] on div "[PERSON_NAME]" at bounding box center [1365, 182] width 225 height 33
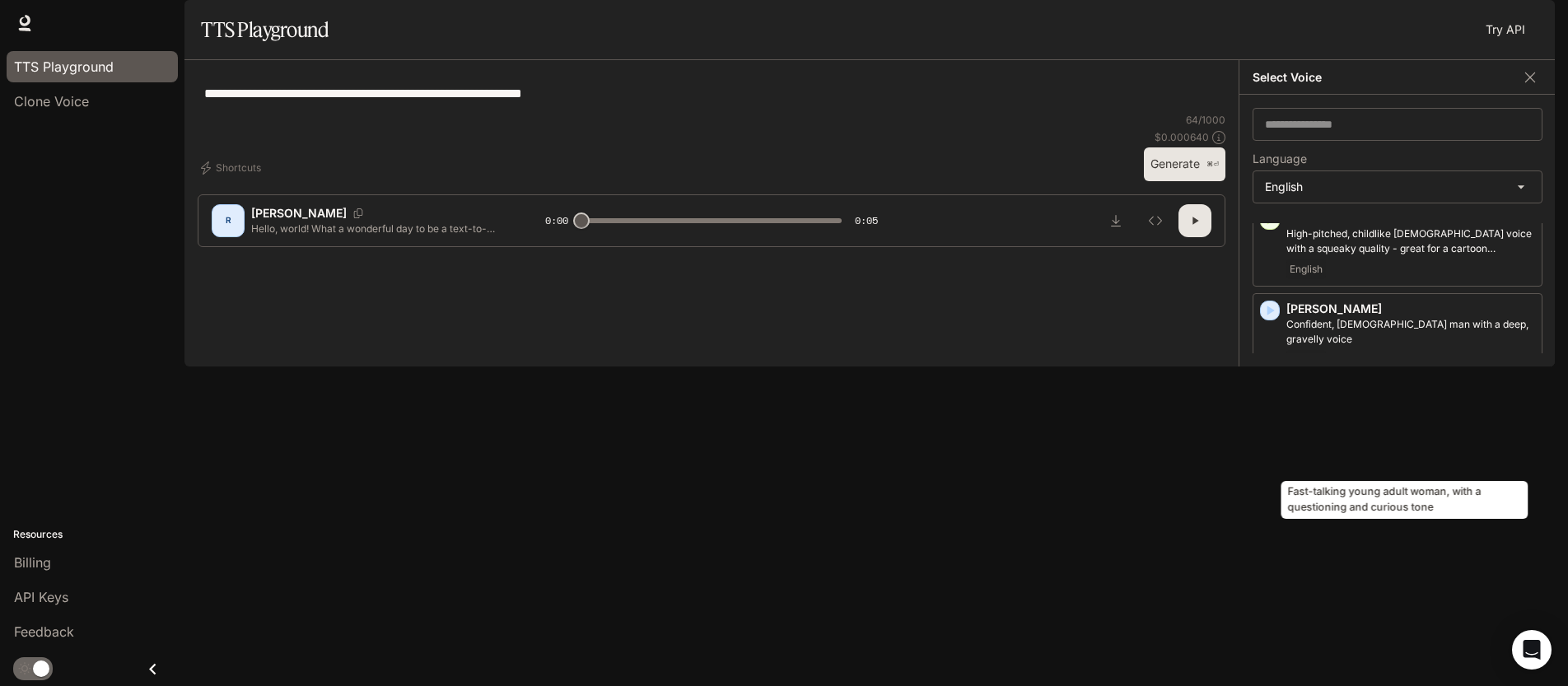
scroll to position [974, 0]
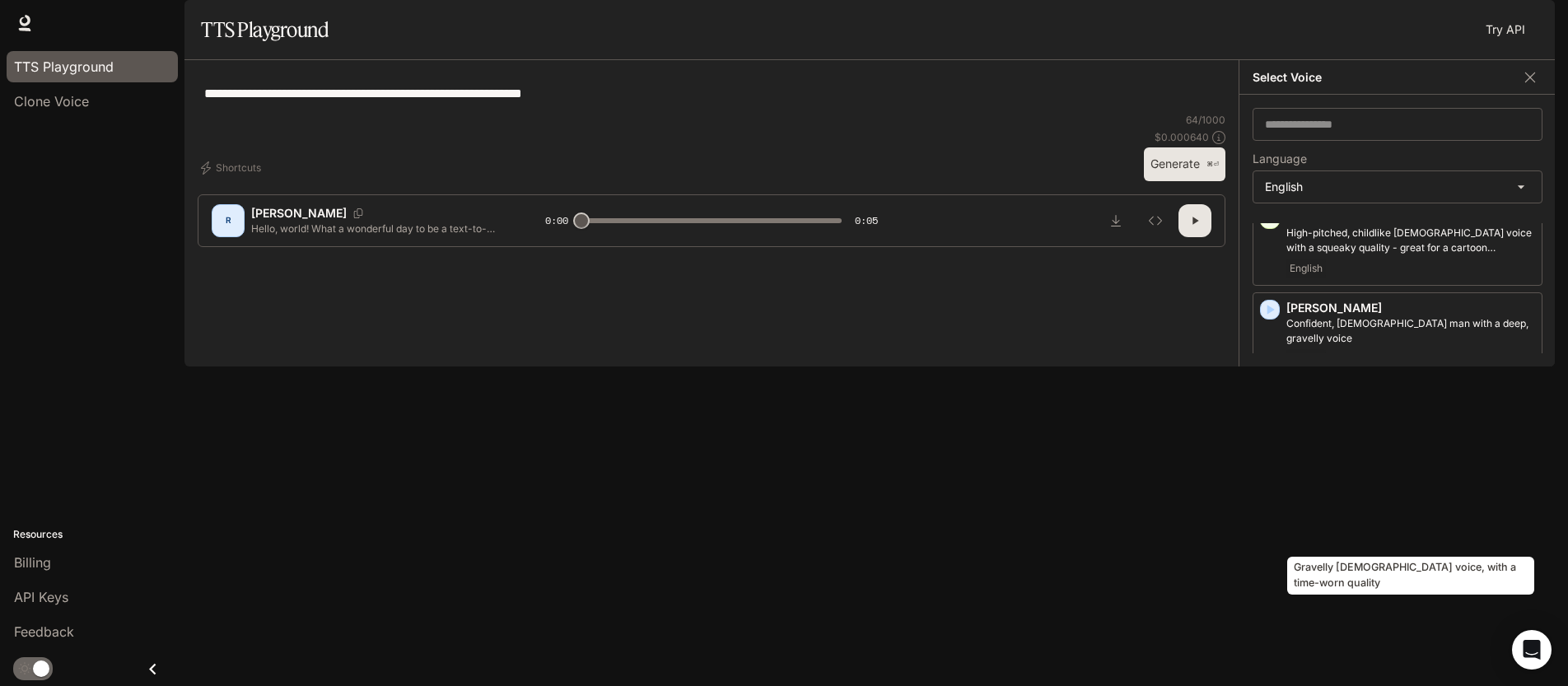
click at [1345, 527] on p "Gravelly [DEMOGRAPHIC_DATA] voice, with a time-worn quality" at bounding box center [1411, 512] width 249 height 29
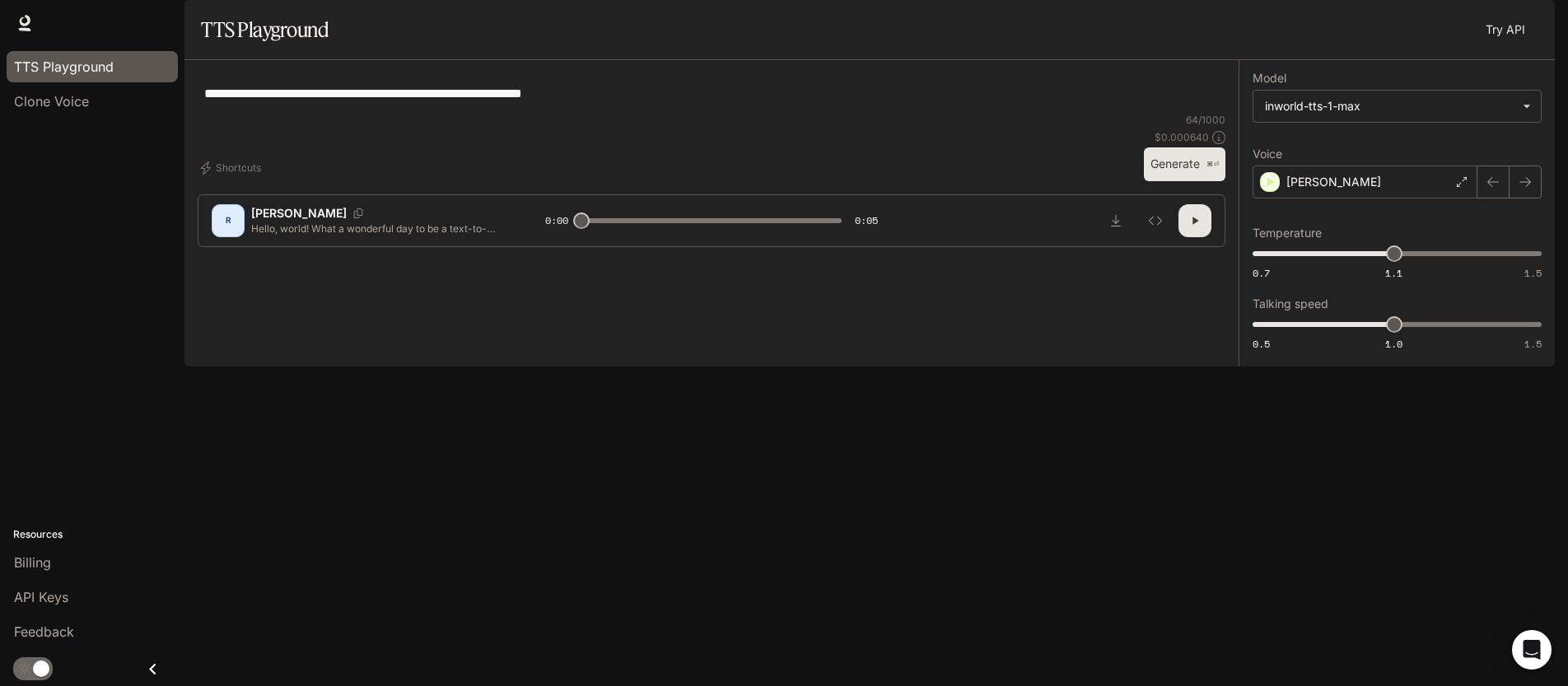
click at [1192, 181] on button "Generate ⌘⏎" at bounding box center [1184, 163] width 82 height 34
click at [1419, 198] on div "[PERSON_NAME]" at bounding box center [1365, 182] width 225 height 33
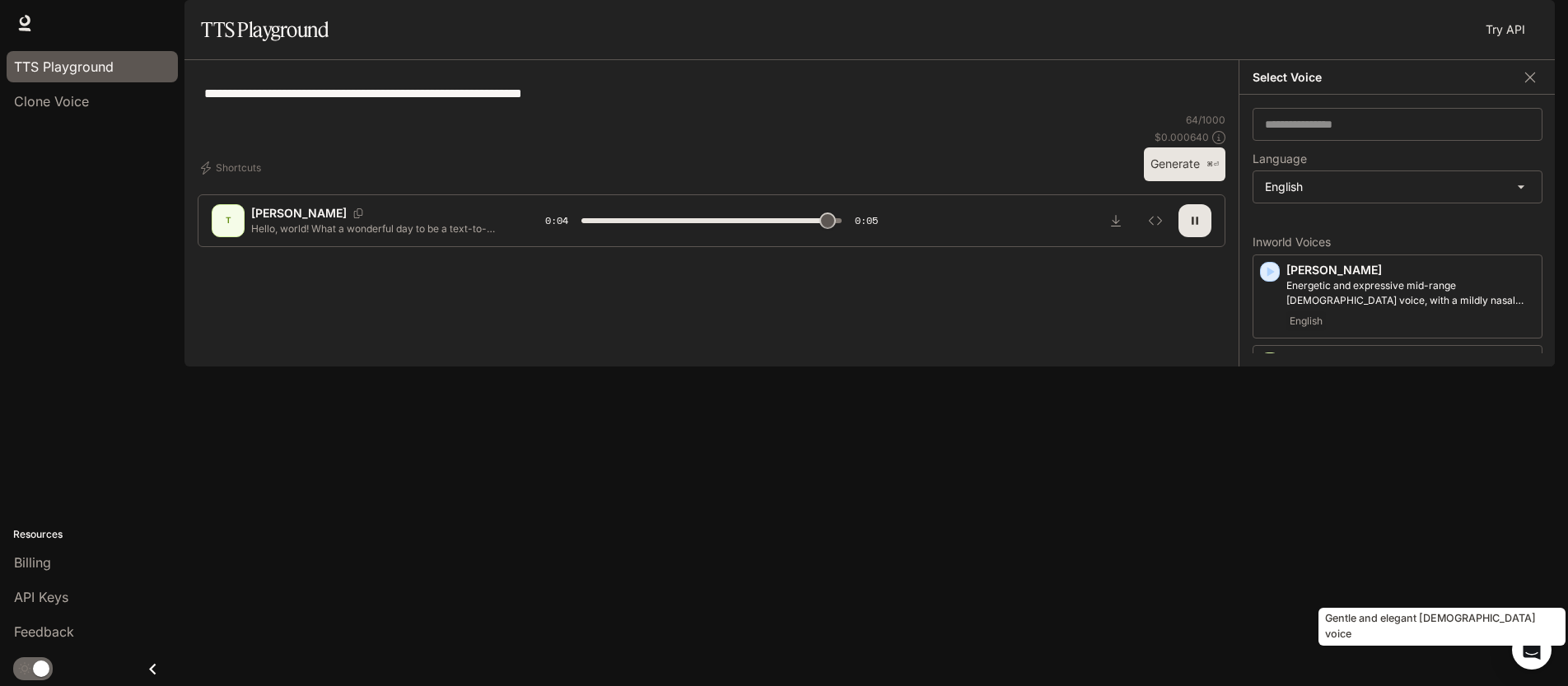
scroll to position [1050, 0]
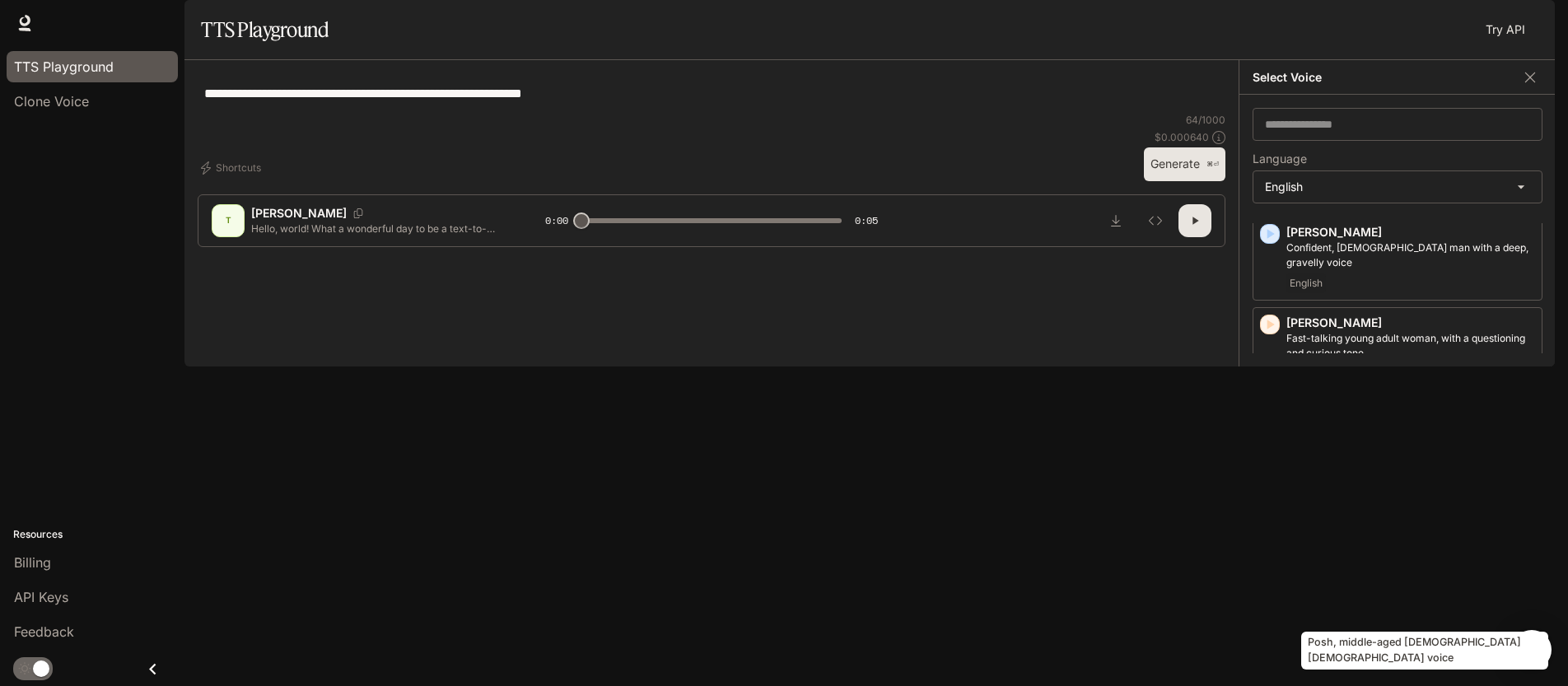
click at [1374, 612] on p "Posh, middle-aged [DEMOGRAPHIC_DATA] [DEMOGRAPHIC_DATA] voice" at bounding box center [1411, 617] width 249 height 29
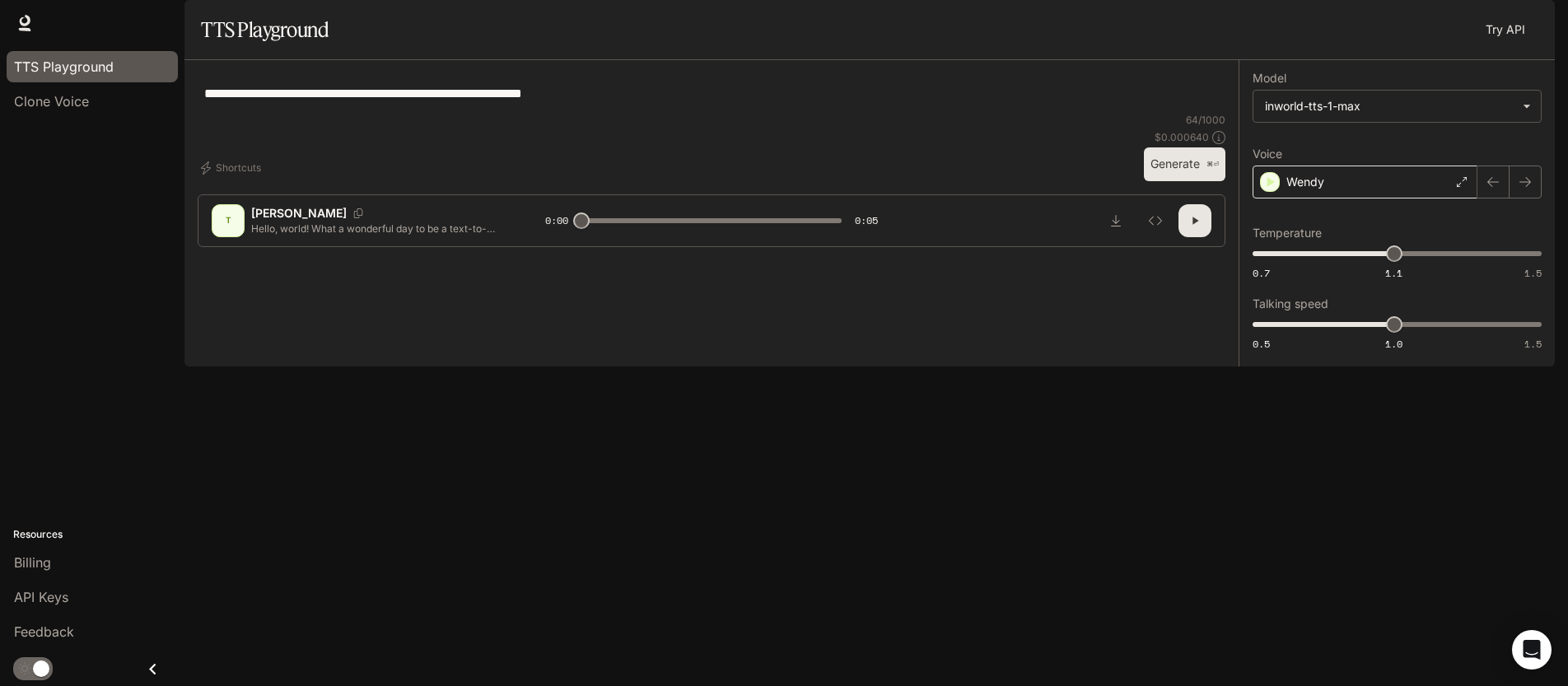
click at [1317, 190] on p "Wendy" at bounding box center [1305, 182] width 38 height 17
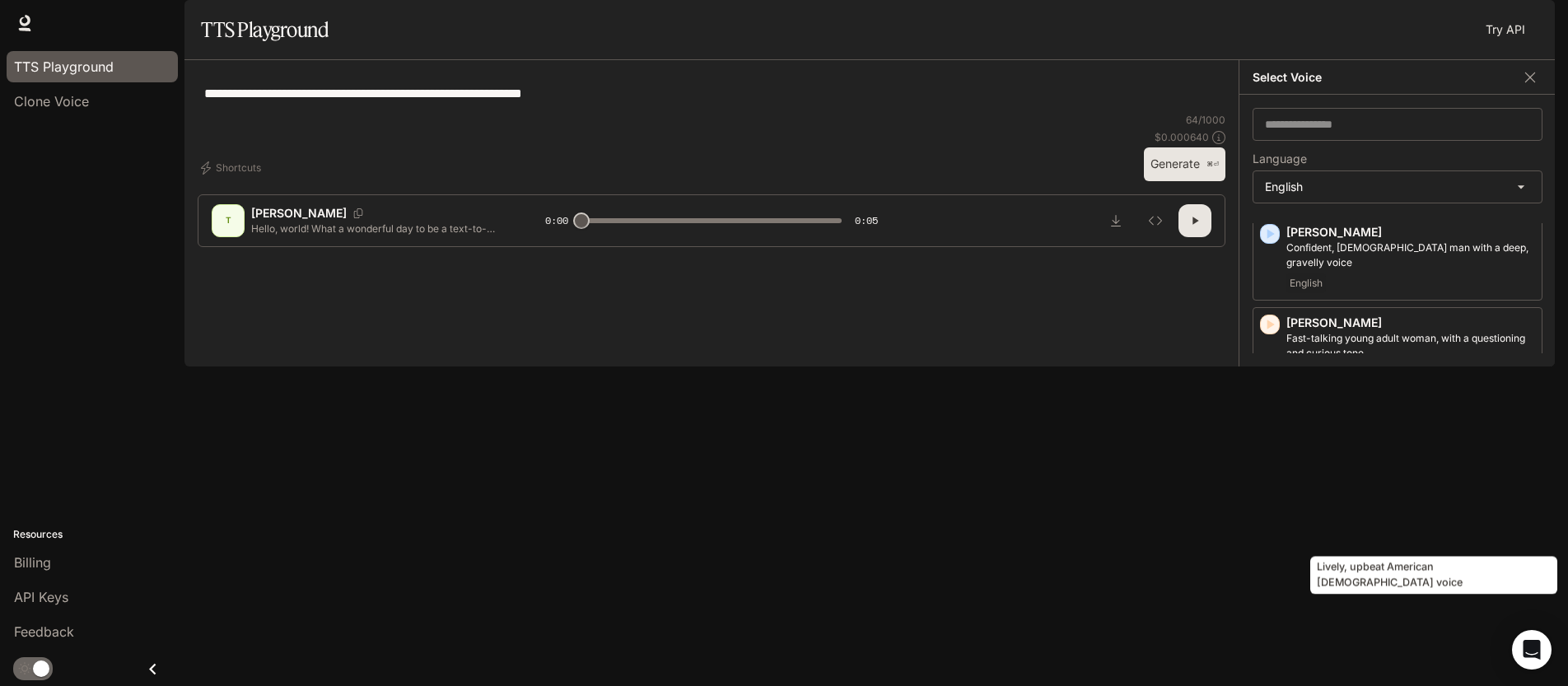
click at [1348, 534] on p "Lively, upbeat American [DEMOGRAPHIC_DATA] voice" at bounding box center [1411, 527] width 249 height 29
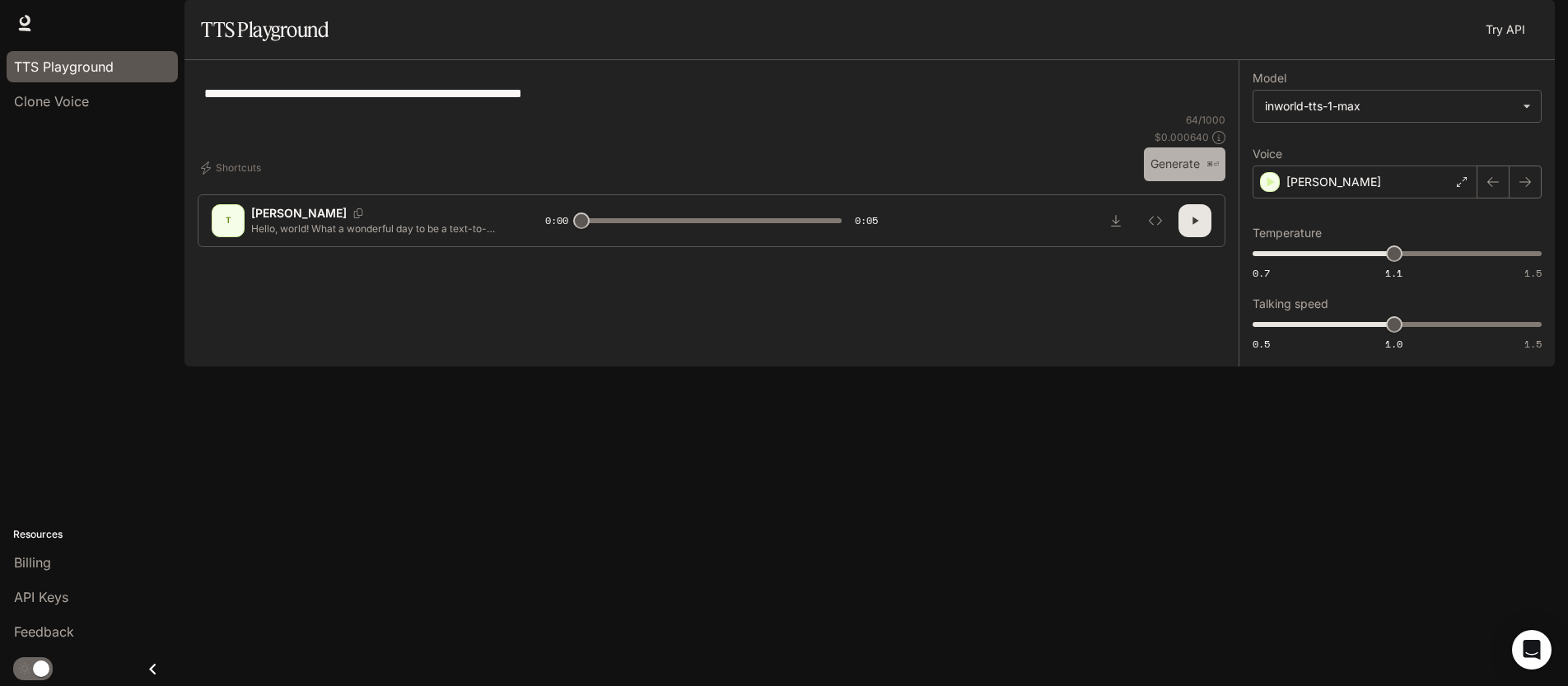
click at [1149, 181] on button "Generate ⌘⏎" at bounding box center [1184, 163] width 82 height 34
click at [1111, 227] on icon "Download audio" at bounding box center [1116, 220] width 13 height 13
click at [1368, 198] on div "[PERSON_NAME]" at bounding box center [1365, 182] width 225 height 33
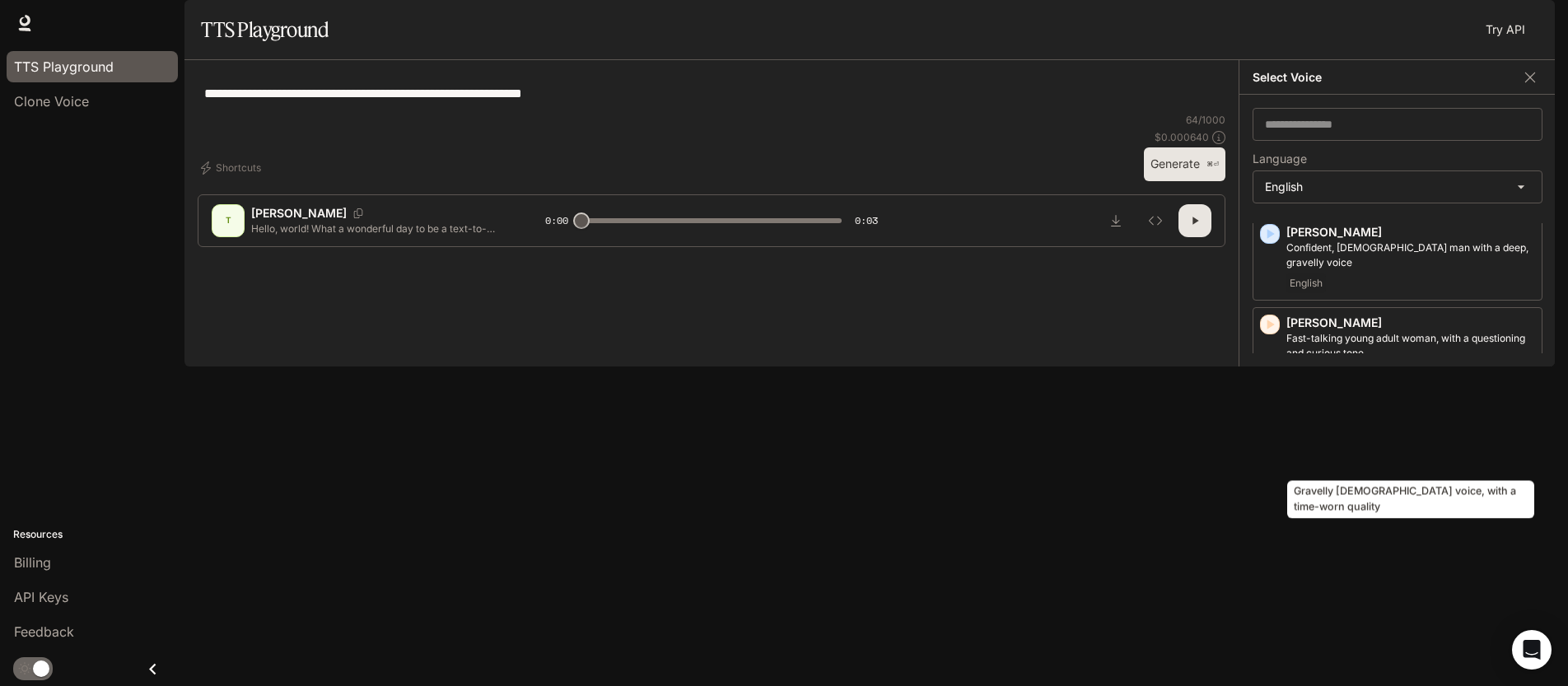
click at [1431, 451] on p "Gravelly [DEMOGRAPHIC_DATA] voice, with a time-worn quality" at bounding box center [1411, 436] width 249 height 29
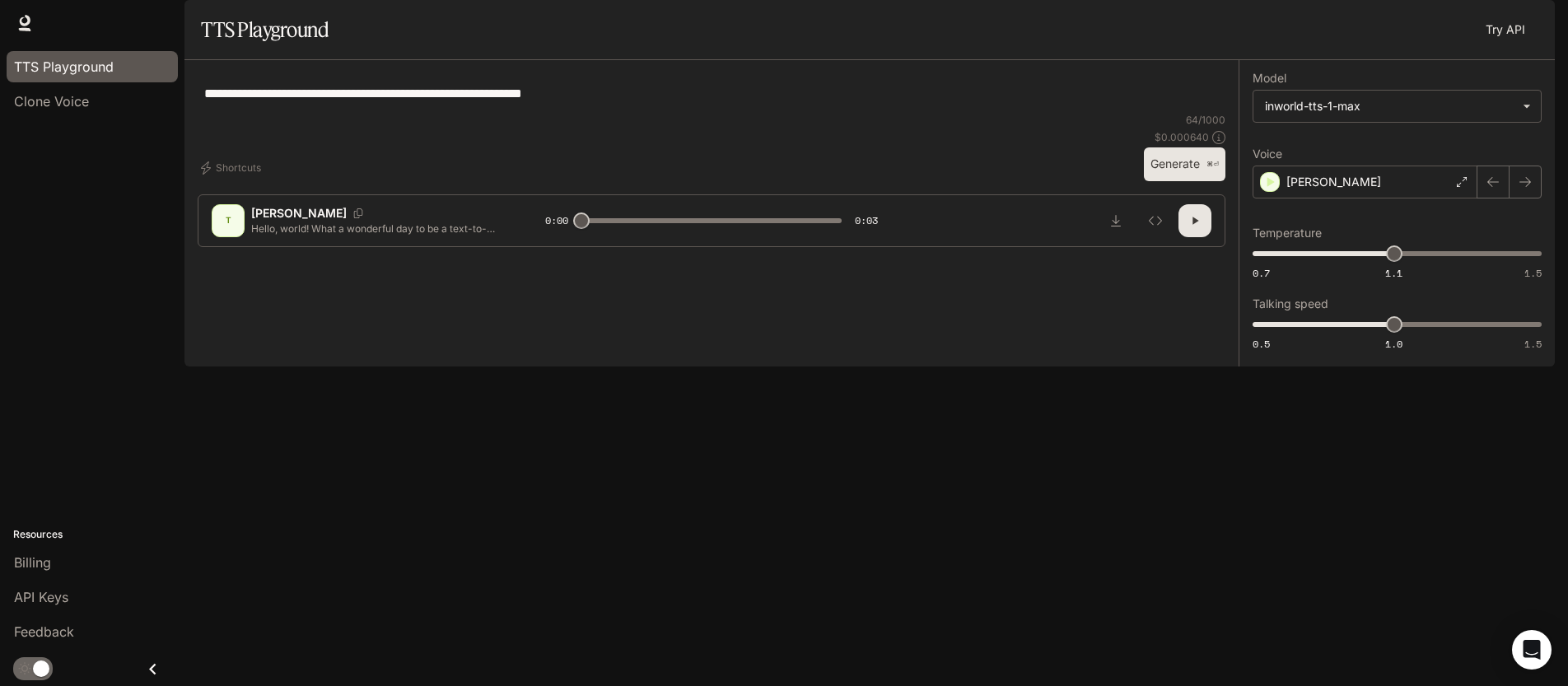
click at [1199, 181] on button "Generate ⌘⏎" at bounding box center [1184, 163] width 82 height 34
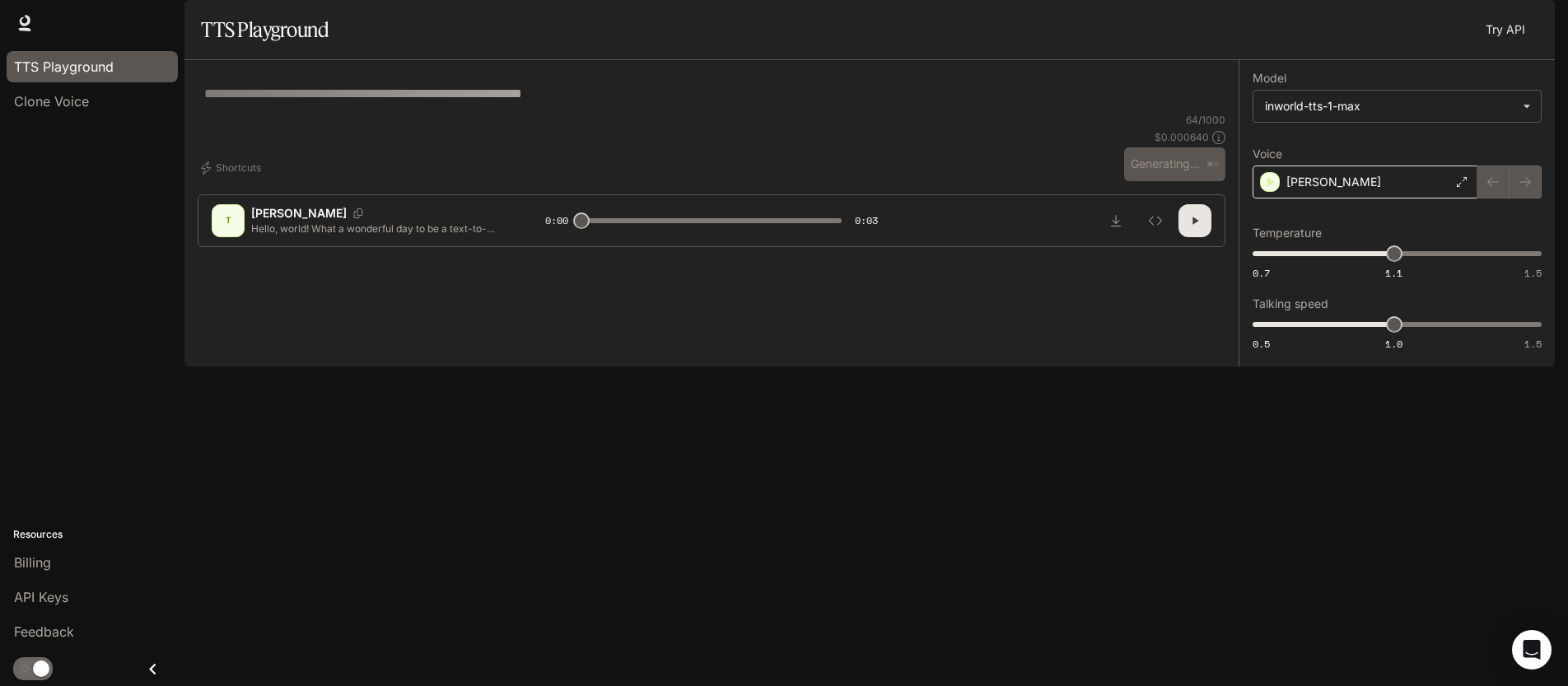
click at [1354, 198] on div "[PERSON_NAME]" at bounding box center [1365, 182] width 225 height 33
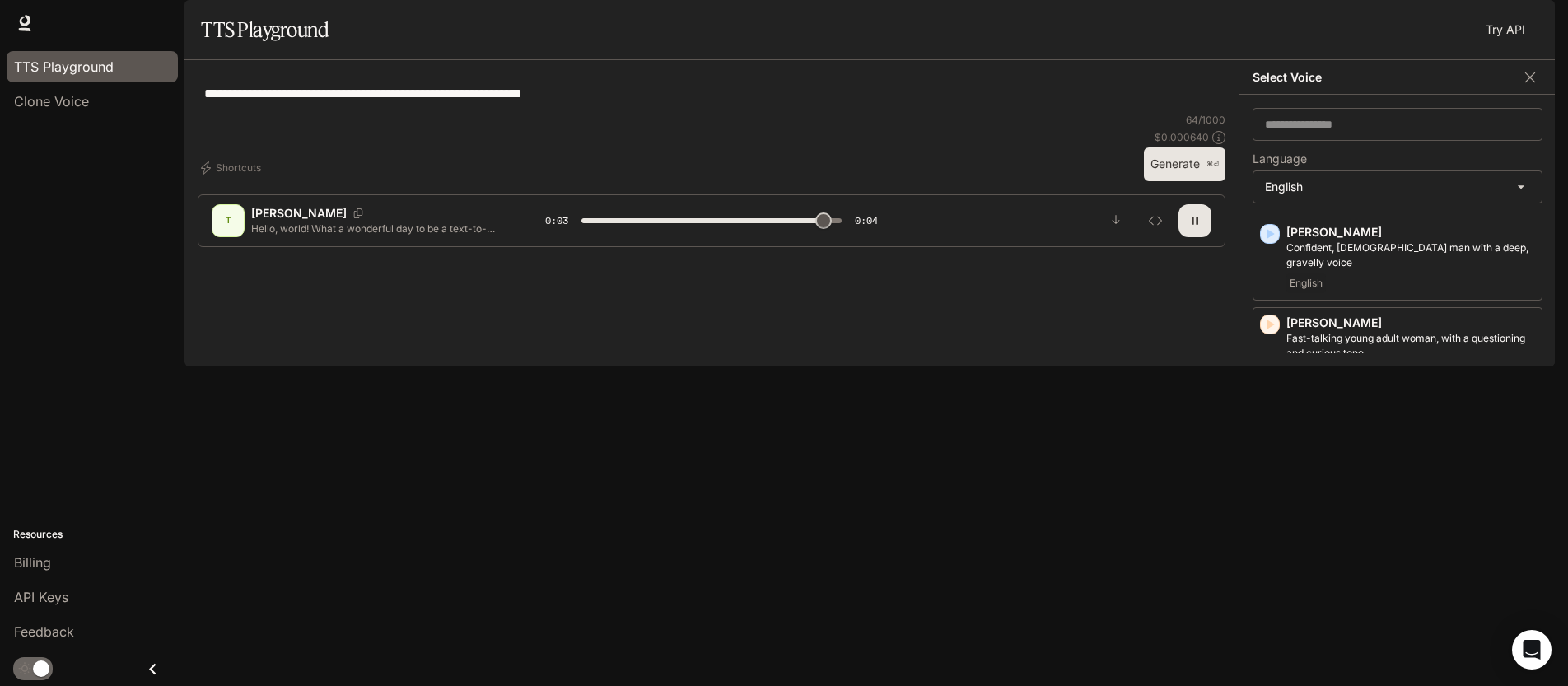
type input "*"
click at [1281, 443] on div "[PERSON_NAME] [DEMOGRAPHIC_DATA] voice, with a time-worn quality English" at bounding box center [1398, 439] width 290 height 84
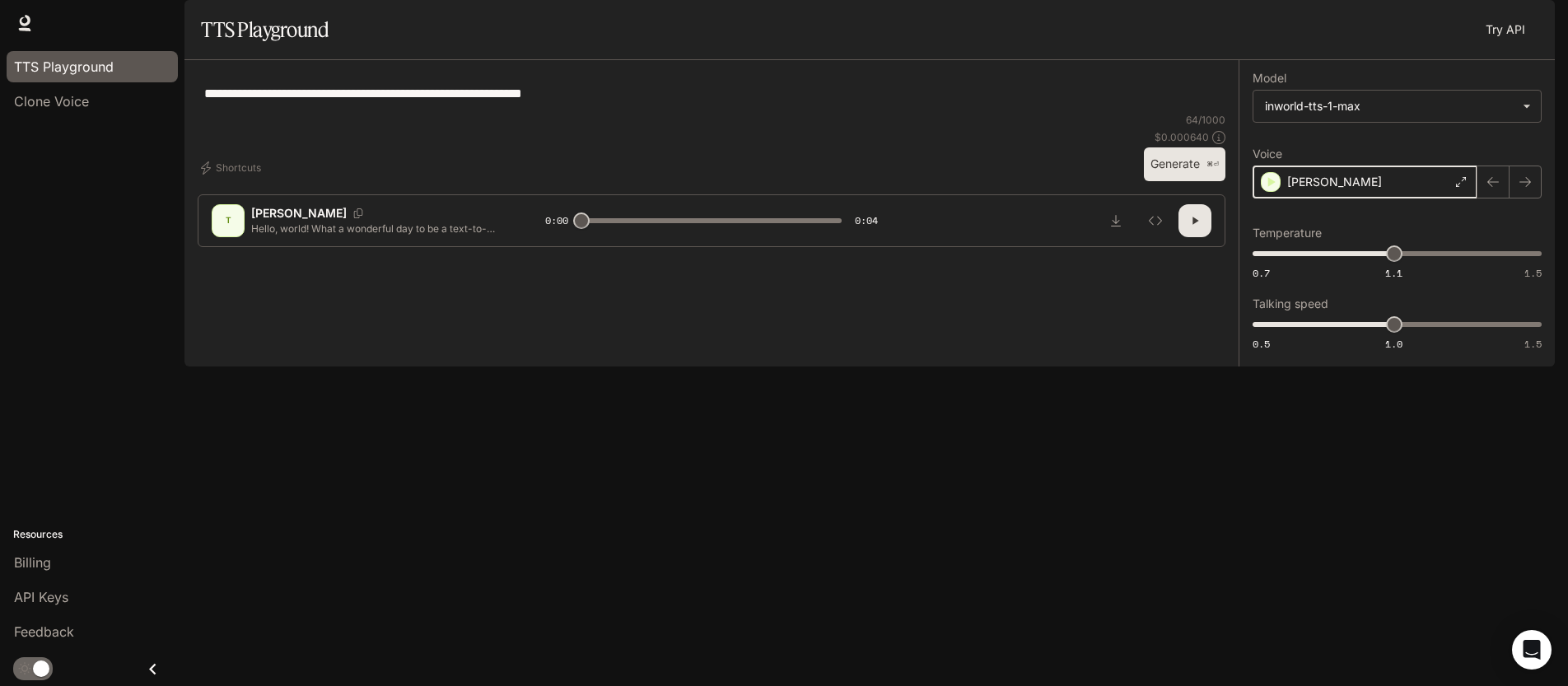
click at [1272, 190] on icon "button" at bounding box center [1271, 182] width 17 height 17
click at [1337, 190] on p "[PERSON_NAME]" at bounding box center [1334, 182] width 95 height 17
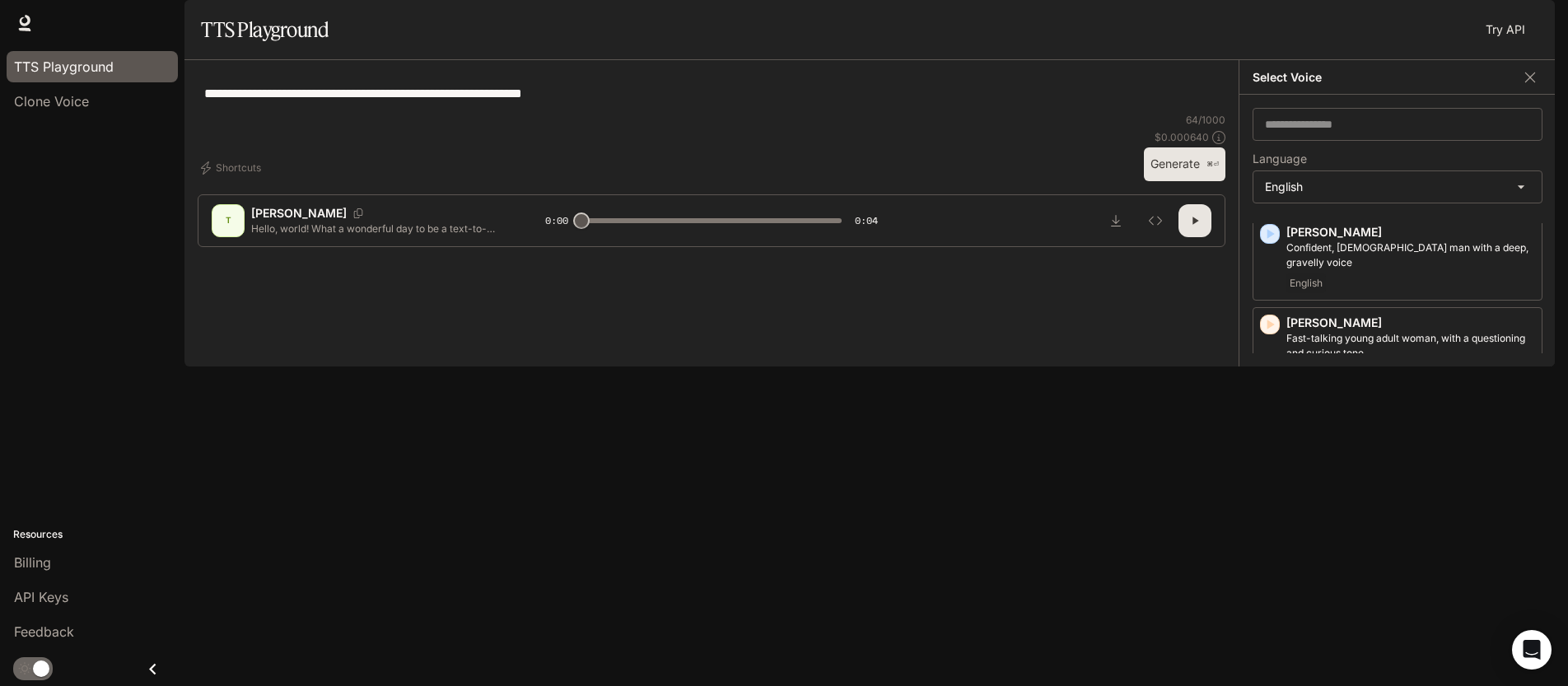
click at [571, 103] on textarea "**********" at bounding box center [711, 93] width 1015 height 19
click at [342, 103] on textarea "**********" at bounding box center [711, 93] width 1015 height 19
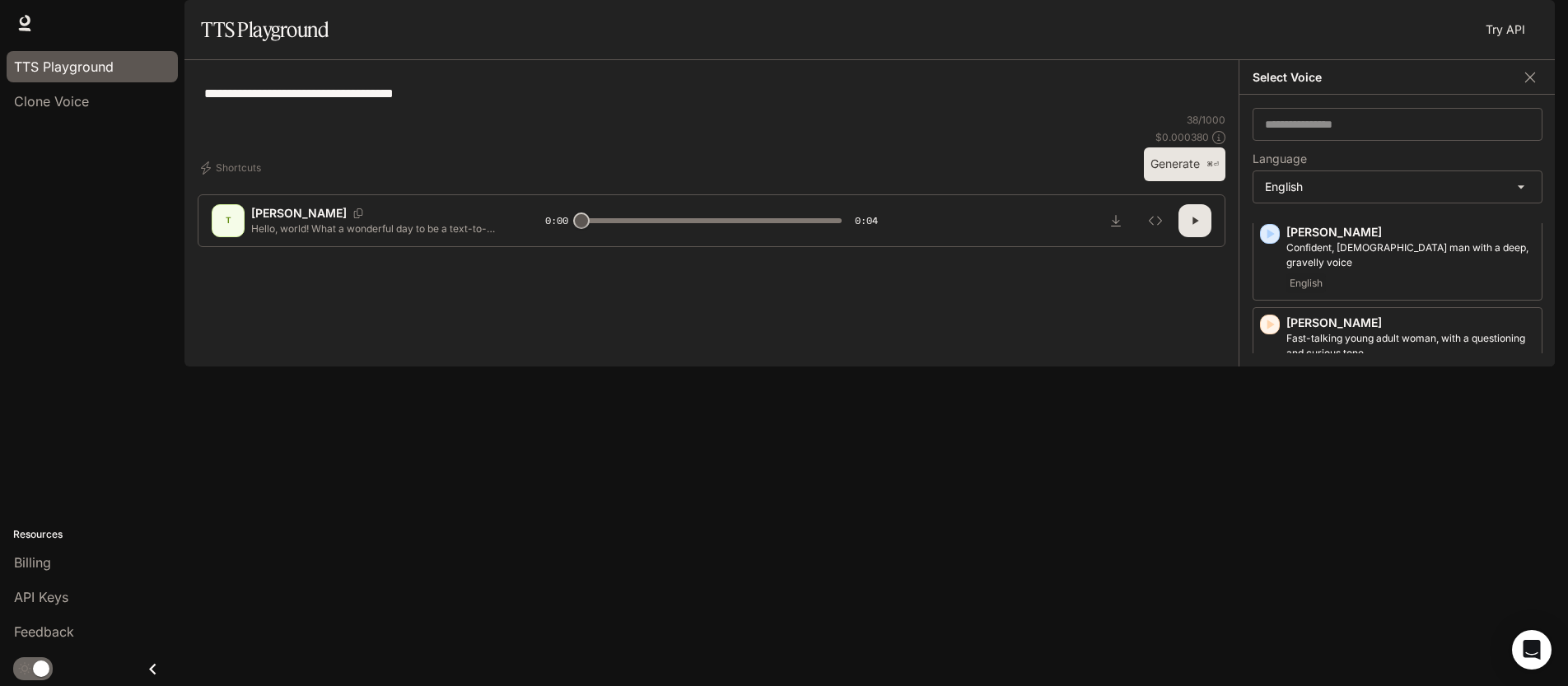
click at [400, 103] on textarea "**********" at bounding box center [711, 93] width 1015 height 19
type textarea "**********"
click at [1159, 181] on button "Generate ⌘⏎" at bounding box center [1184, 163] width 82 height 34
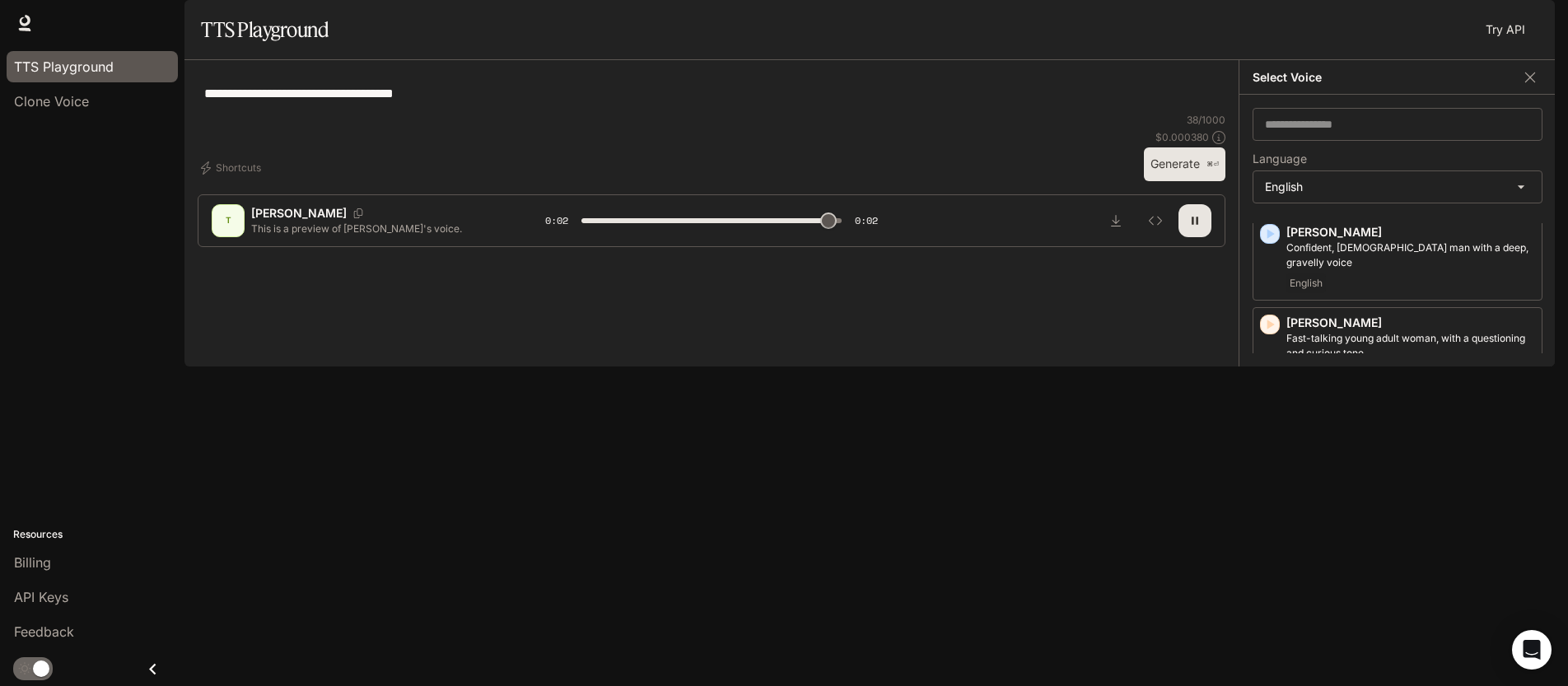
type input "*"
click at [1273, 423] on icon "button" at bounding box center [1270, 415] width 17 height 17
